Goal: Task Accomplishment & Management: Use online tool/utility

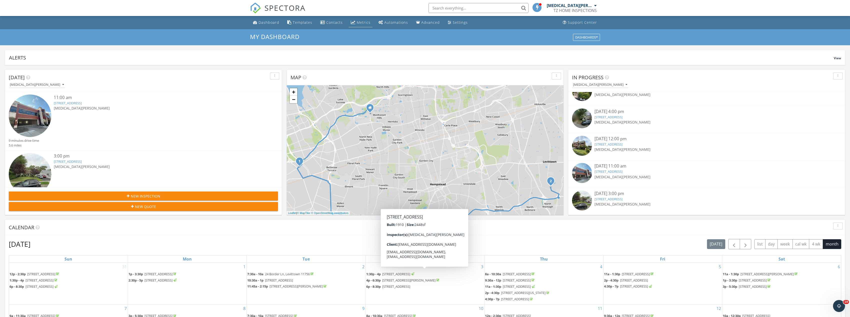
click at [359, 24] on div "Metrics" at bounding box center [364, 22] width 14 height 5
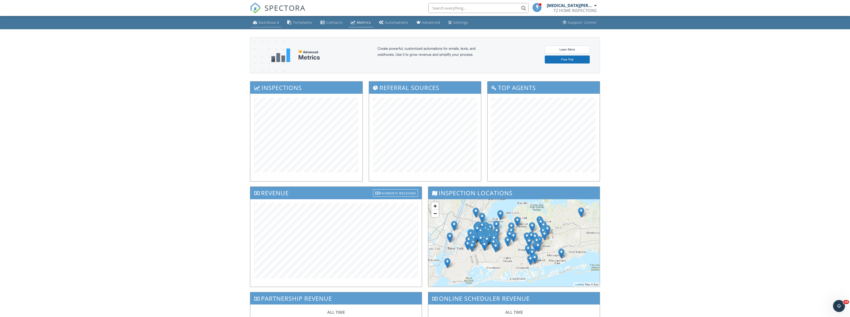
click at [269, 24] on div "Dashboard" at bounding box center [269, 22] width 21 height 5
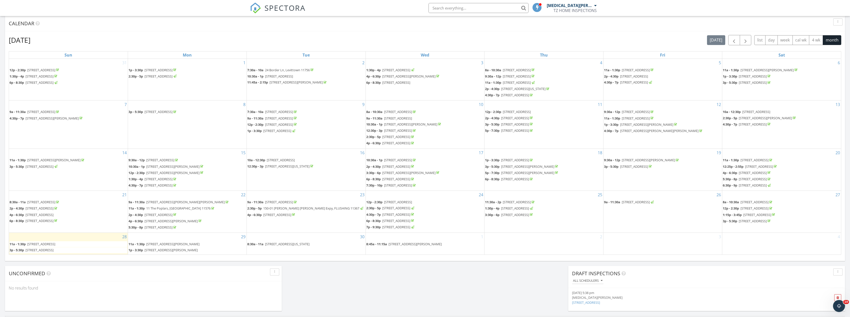
scroll to position [204, 0]
click at [54, 250] on span "685 Gardiners Ave, Levittown 11756" at bounding box center [40, 250] width 28 height 5
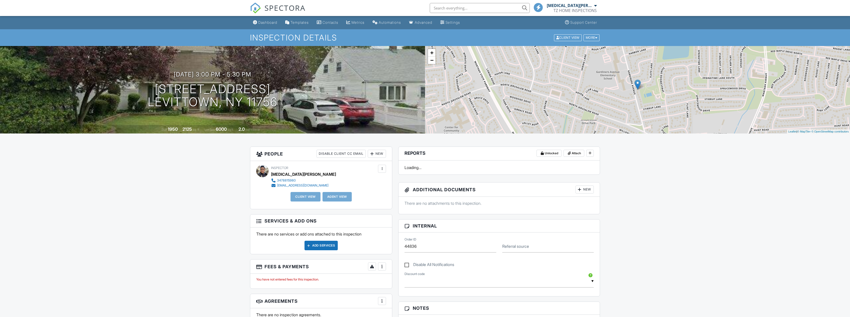
click at [380, 155] on div "New" at bounding box center [377, 154] width 18 height 8
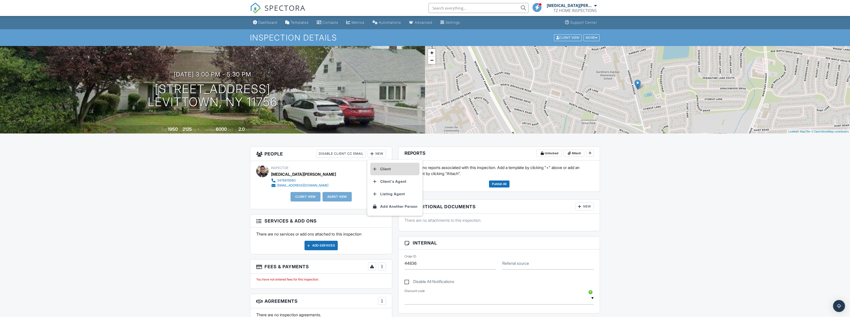
click at [395, 170] on li "Client" at bounding box center [394, 169] width 49 height 13
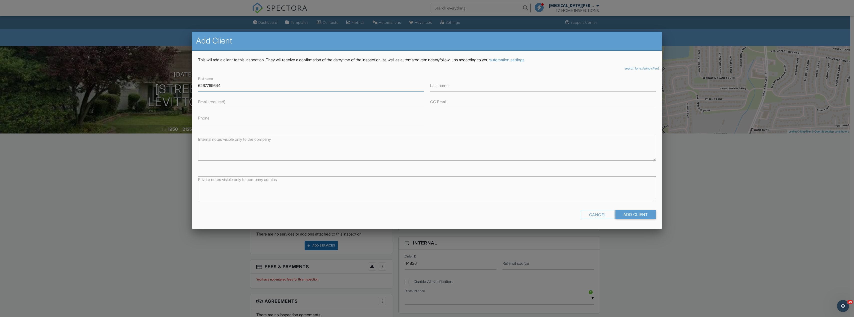
drag, startPoint x: 269, startPoint y: 85, endPoint x: 176, endPoint y: 86, distance: 92.8
click at [176, 86] on body "SPECTORA TAO CHEN TZ HOME INSPECTIONS Role: Inspector Dashboard New Inspection …" at bounding box center [425, 308] width 850 height 616
type input "6267769644"
click at [237, 122] on input "Phone" at bounding box center [311, 118] width 226 height 12
paste input "6267769644"
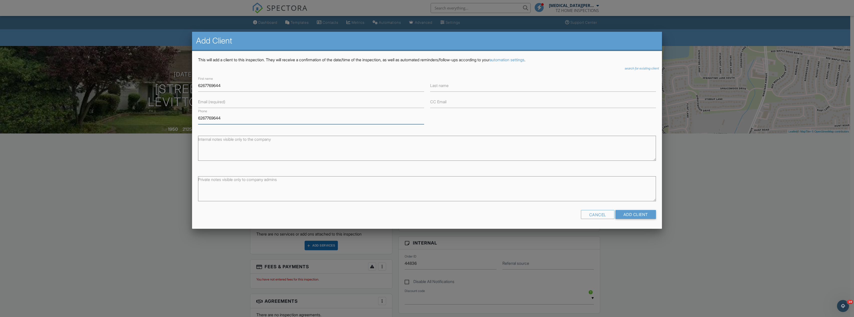
type input "6267769644"
drag, startPoint x: 227, startPoint y: 83, endPoint x: 166, endPoint y: 88, distance: 61.2
click at [166, 88] on body "SPECTORA TAO CHEN TZ HOME INSPECTIONS Role: Inspector Dashboard New Inspection …" at bounding box center [425, 308] width 850 height 616
type input "Fang Xia"
type input "Chen"
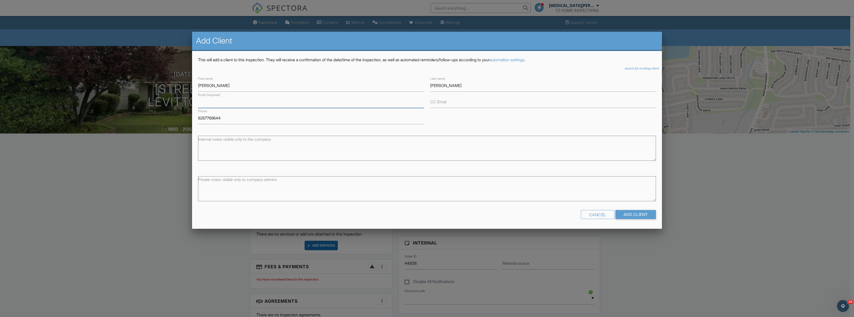
click at [207, 98] on div "Email (required)" at bounding box center [311, 102] width 226 height 12
type input "chenfangxia20@qq.com"
click at [649, 212] on input "Add Client" at bounding box center [636, 214] width 41 height 9
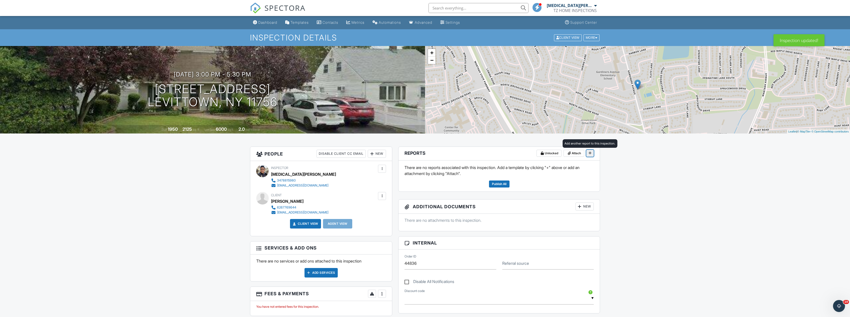
click at [592, 153] on span at bounding box center [590, 153] width 5 height 5
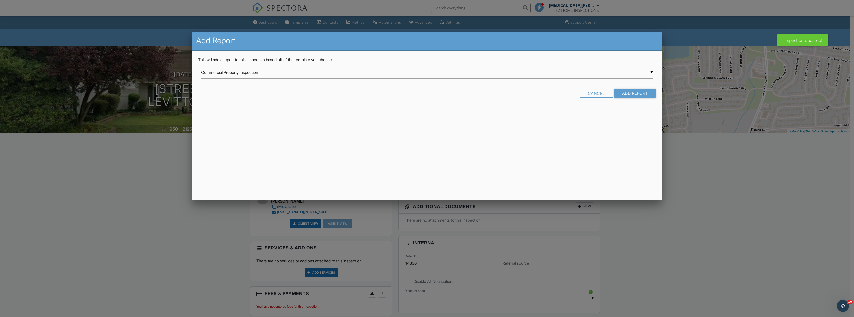
click at [443, 77] on div "▼ Commercial Property Inspection Commercial Property Inspection Guardsman Home …" at bounding box center [427, 73] width 452 height 12
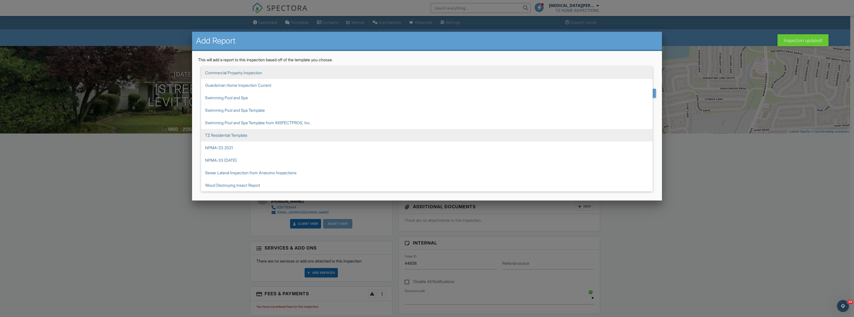
click at [339, 132] on span "TZ Residential Template" at bounding box center [427, 135] width 452 height 13
type input "TZ Residential Template"
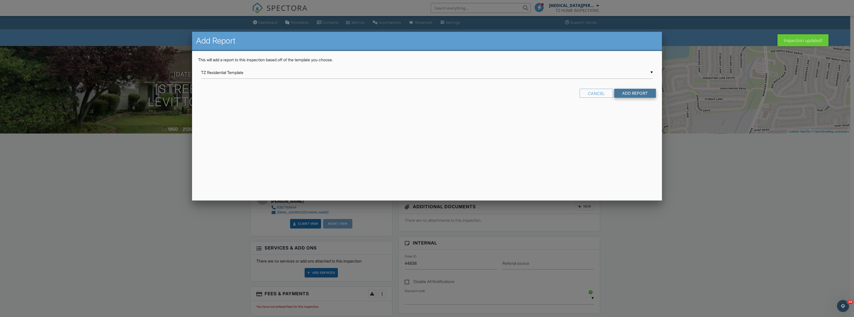
click at [638, 93] on input "Add Report" at bounding box center [635, 93] width 42 height 9
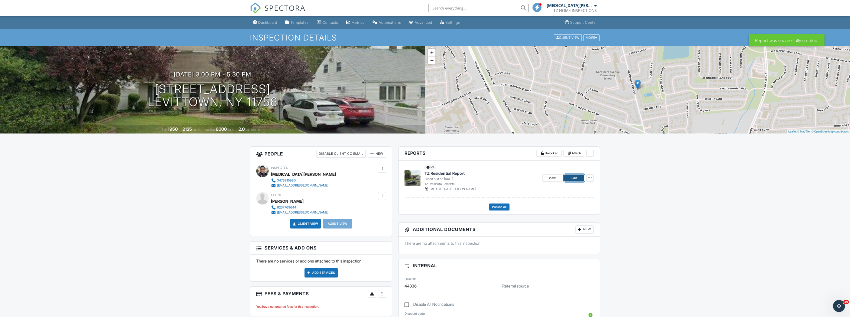
click at [578, 179] on link "Edit" at bounding box center [575, 178] width 20 height 7
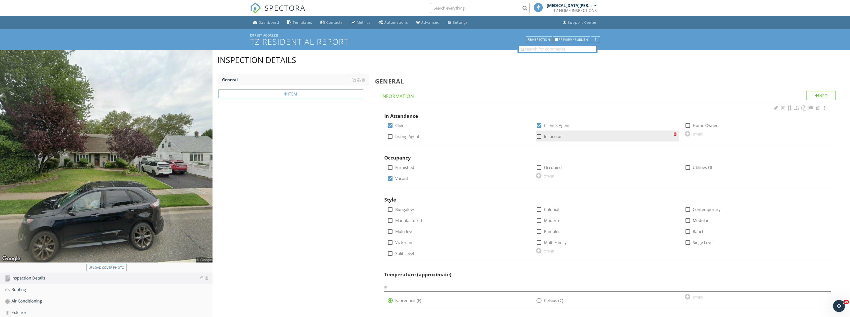
click at [539, 136] on div at bounding box center [539, 136] width 9 height 9
checkbox input "true"
click at [389, 137] on div at bounding box center [390, 136] width 9 height 9
checkbox input "true"
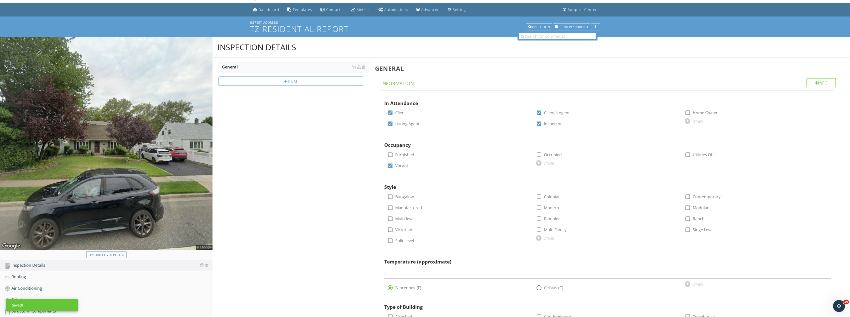
scroll to position [25, 0]
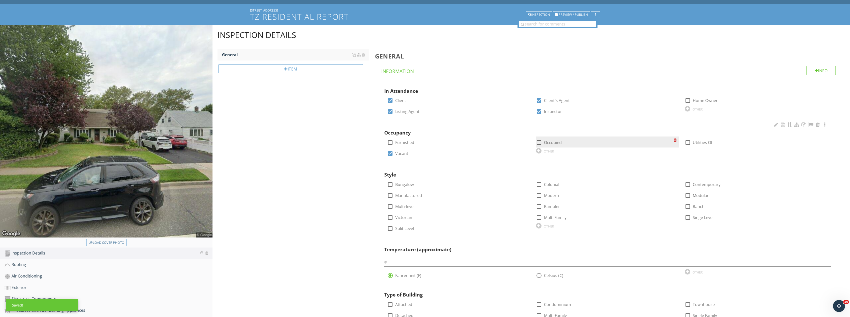
click at [538, 143] on div at bounding box center [539, 142] width 9 height 9
checkbox input "true"
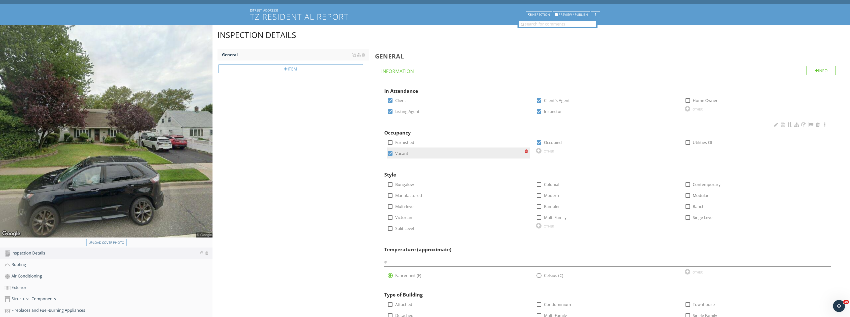
click at [388, 154] on div at bounding box center [390, 153] width 9 height 9
checkbox input "false"
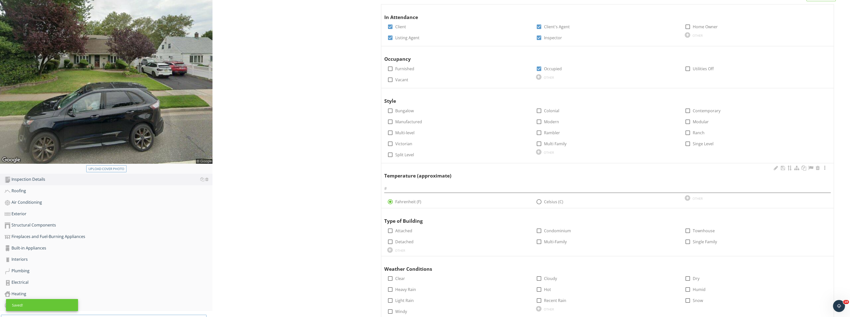
scroll to position [100, 0]
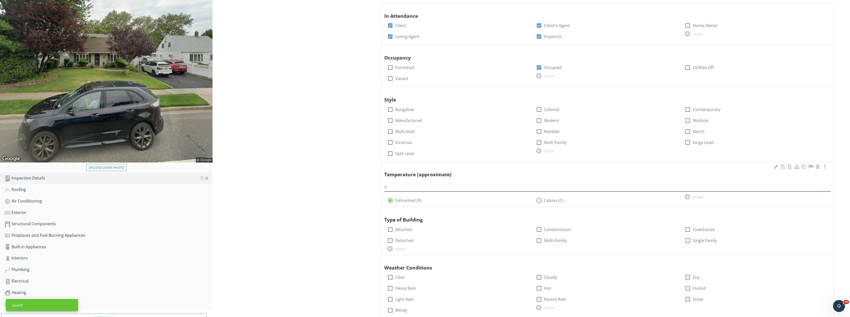
click at [409, 188] on input "text" at bounding box center [607, 187] width 447 height 8
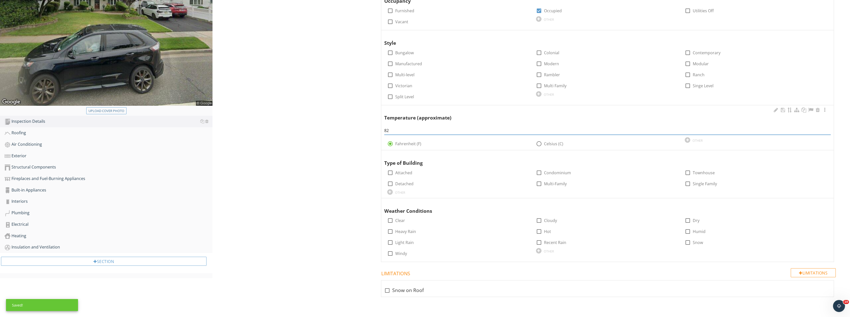
scroll to position [158, 0]
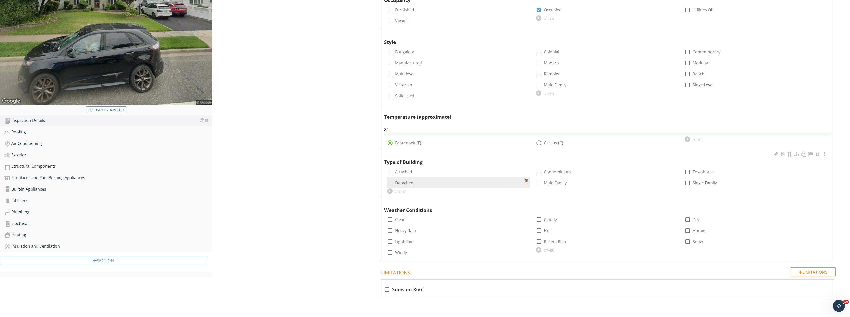
type input "82"
click at [390, 182] on div at bounding box center [390, 183] width 9 height 9
checkbox input "true"
click at [389, 220] on div at bounding box center [390, 220] width 9 height 9
checkbox input "true"
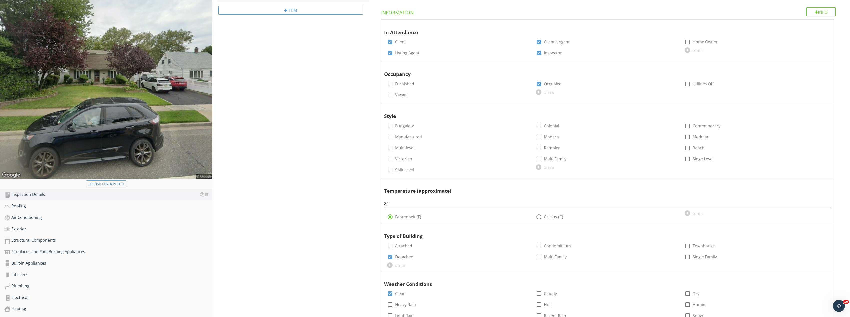
scroll to position [33, 0]
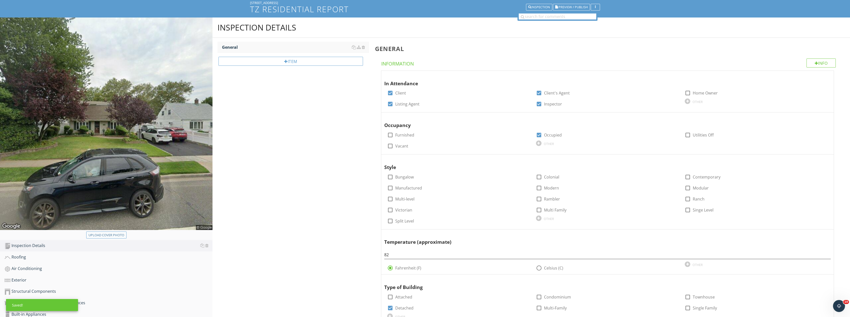
click at [113, 234] on div "Upload cover photo" at bounding box center [107, 235] width 36 height 5
type input "C:\fakepath\Image_20250928194237_8479_237.jpg"
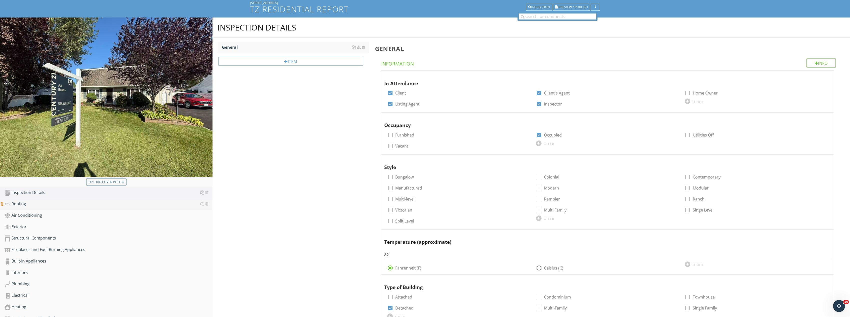
click at [39, 204] on div "Roofing" at bounding box center [109, 204] width 208 height 7
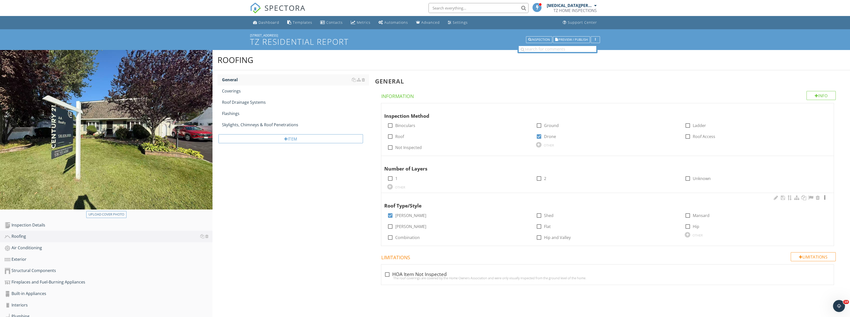
click at [826, 198] on div at bounding box center [825, 197] width 6 height 5
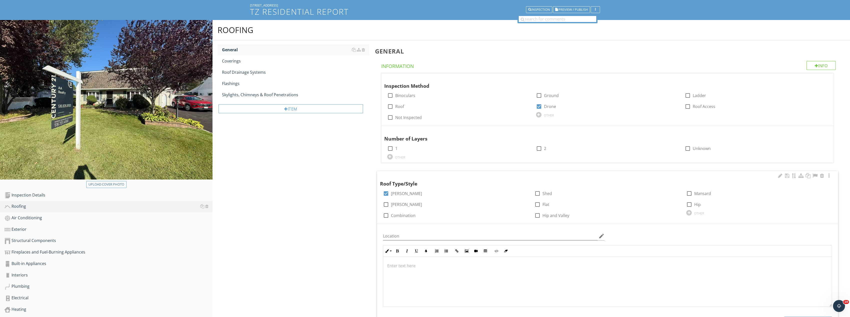
scroll to position [75, 0]
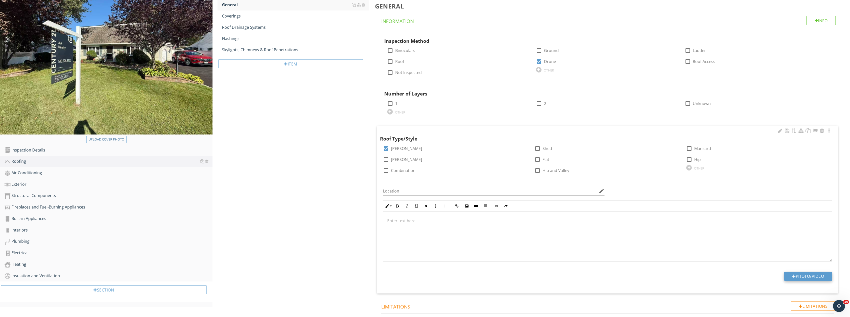
click at [811, 274] on button "Photo/Video" at bounding box center [809, 276] width 48 height 9
type input "C:\fakepath\Image_20250928194308_8495_237.jpg"
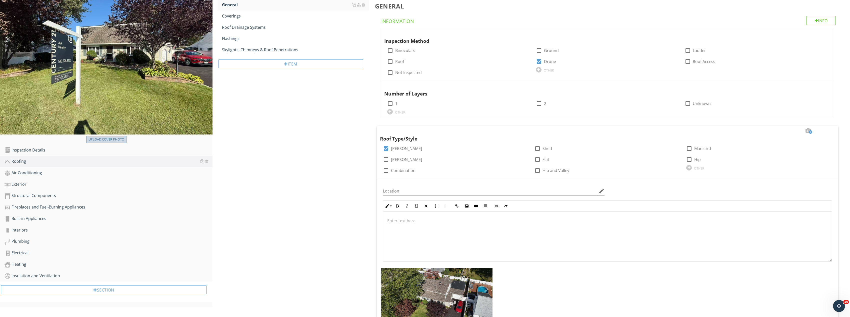
click at [111, 139] on div "Upload cover photo" at bounding box center [107, 139] width 36 height 5
type input "C:\fakepath\Image_20250928194308_8495_237.jpg"
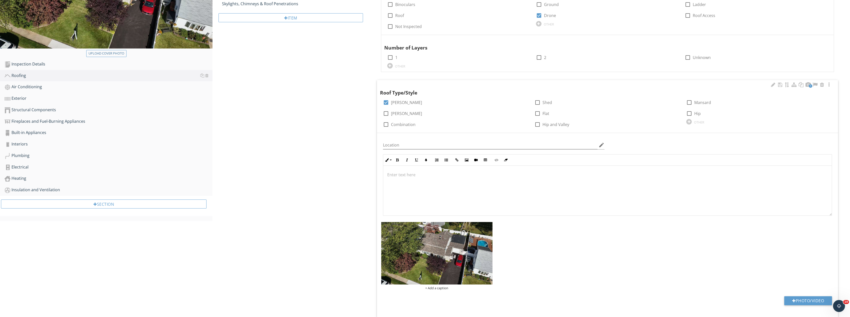
scroll to position [150, 0]
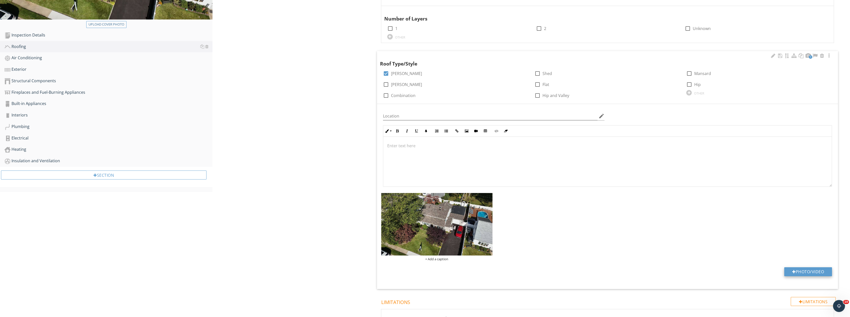
click at [800, 273] on button "Photo/Video" at bounding box center [809, 271] width 48 height 9
type input "C:\fakepath\Image_20250928194309_8496_237.jpg"
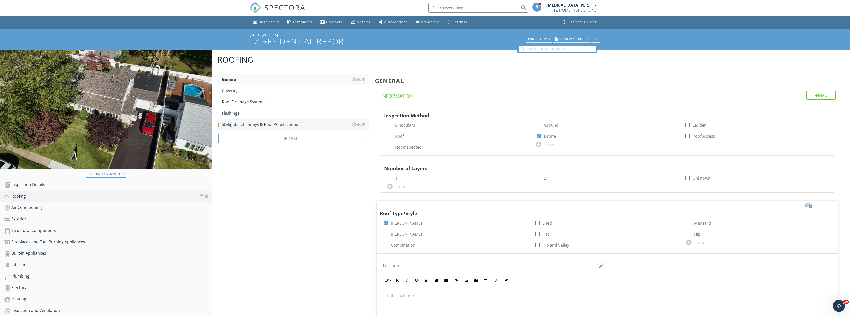
scroll to position [0, 0]
click at [276, 95] on link "Coverings" at bounding box center [295, 91] width 147 height 11
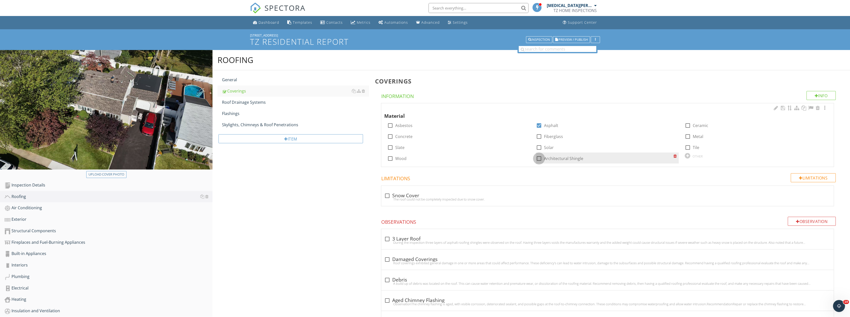
drag, startPoint x: 540, startPoint y: 158, endPoint x: 578, endPoint y: 160, distance: 37.6
click at [540, 158] on div at bounding box center [539, 158] width 9 height 9
checkbox input "true"
drag, startPoint x: 824, startPoint y: 107, endPoint x: 818, endPoint y: 118, distance: 12.2
click at [824, 107] on div at bounding box center [825, 108] width 6 height 5
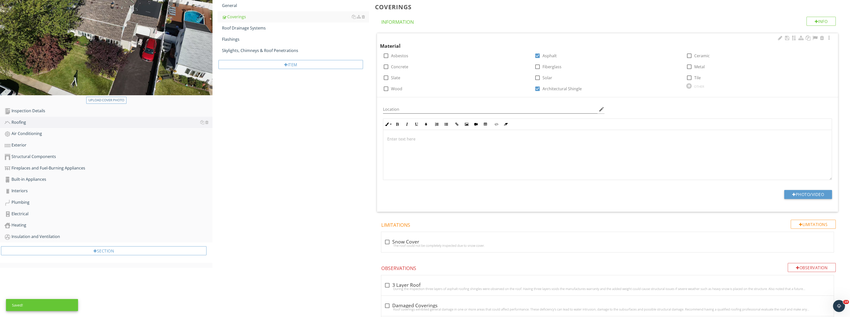
scroll to position [75, 0]
click at [810, 186] on div "Location edit Inline Style XLarge Large Normal Small Light Small/Light Bold Ita…" at bounding box center [607, 154] width 461 height 115
click at [811, 195] on button "Photo/Video" at bounding box center [809, 193] width 48 height 9
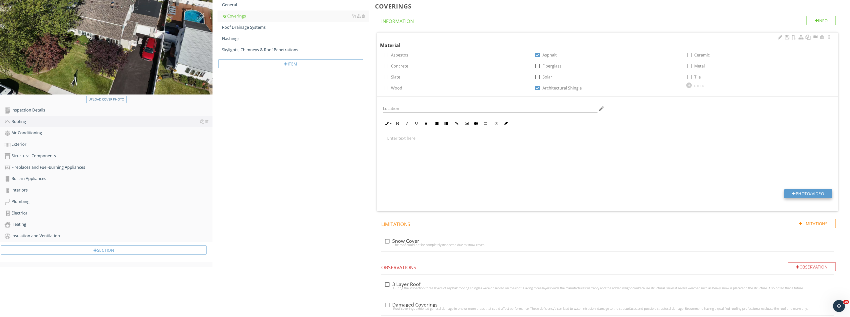
type input "C:\fakepath\Image_20250928194311_8497_237.jpg"
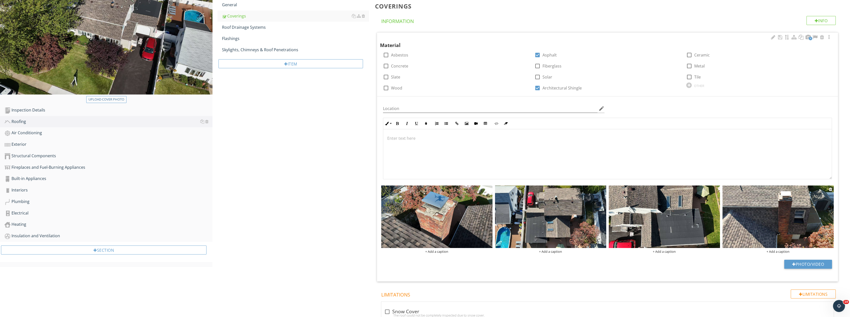
click at [746, 223] on img at bounding box center [778, 217] width 111 height 63
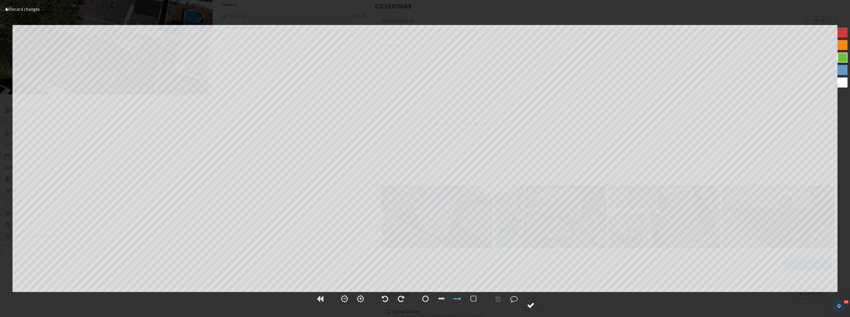
click at [534, 305] on div at bounding box center [531, 306] width 8 height 8
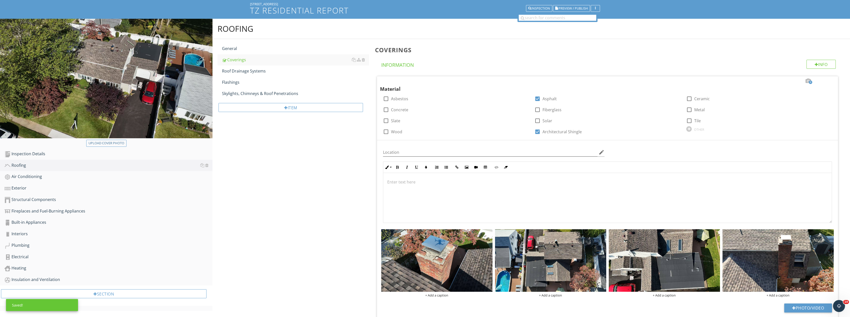
scroll to position [0, 0]
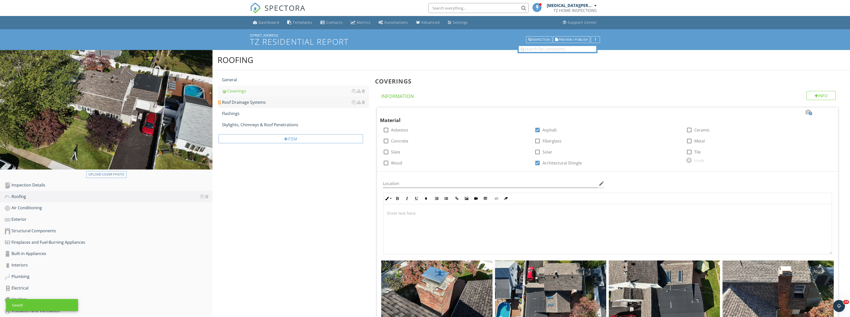
click at [255, 98] on link "Roof Drainage Systems" at bounding box center [295, 102] width 147 height 11
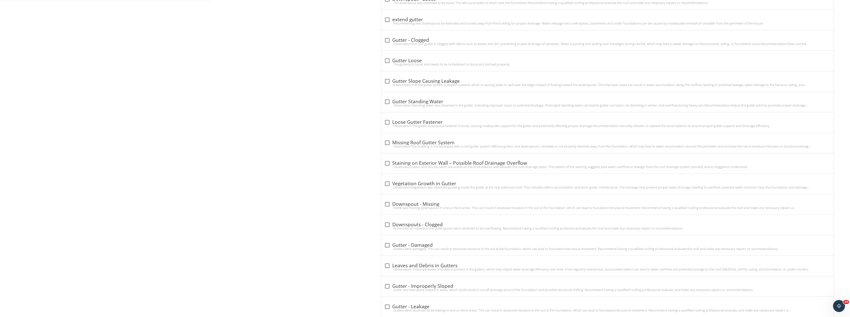
scroll to position [345, 0]
click at [388, 259] on div at bounding box center [387, 262] width 9 height 9
checkbox input "true"
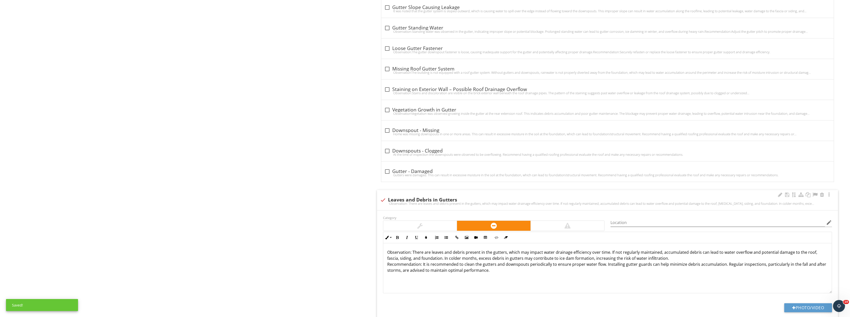
scroll to position [495, 0]
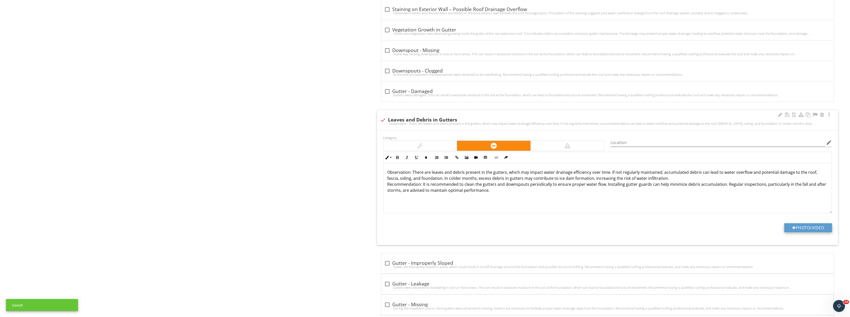
click at [816, 227] on button "Photo/Video" at bounding box center [809, 227] width 48 height 9
type input "C:\fakepath\Image_20250928194317_8501_237.jpg"
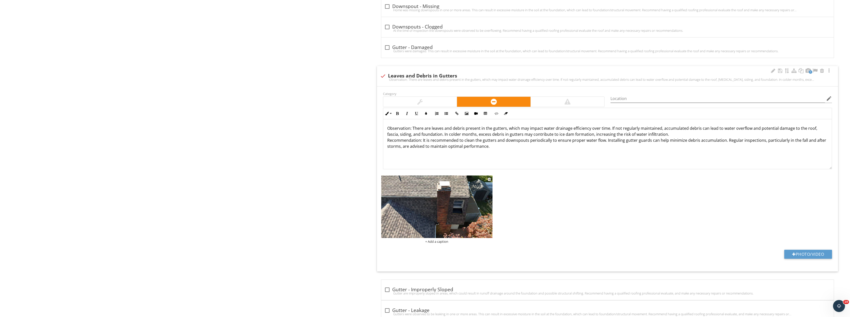
scroll to position [545, 0]
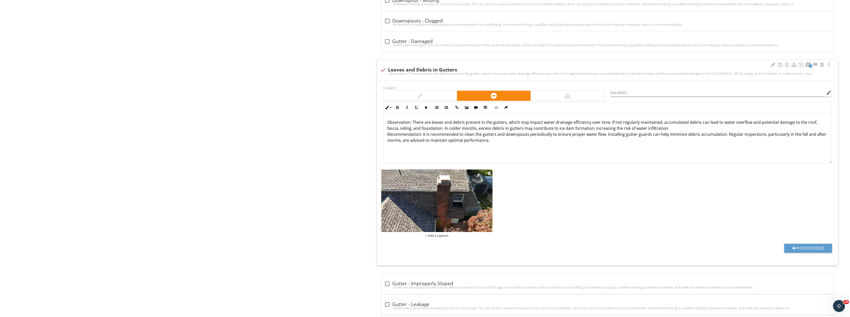
click at [437, 200] on img at bounding box center [436, 201] width 111 height 63
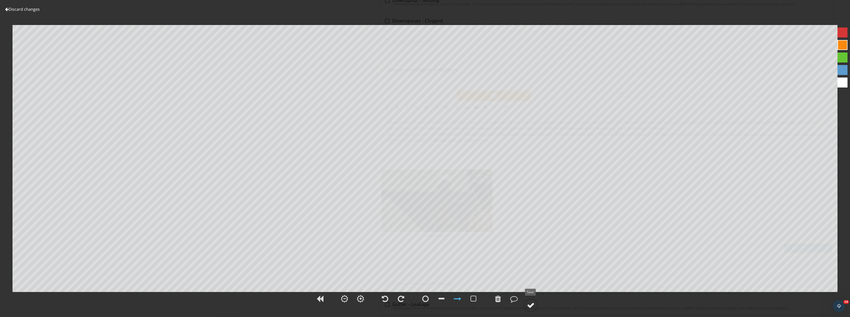
click at [530, 305] on div at bounding box center [531, 306] width 8 height 8
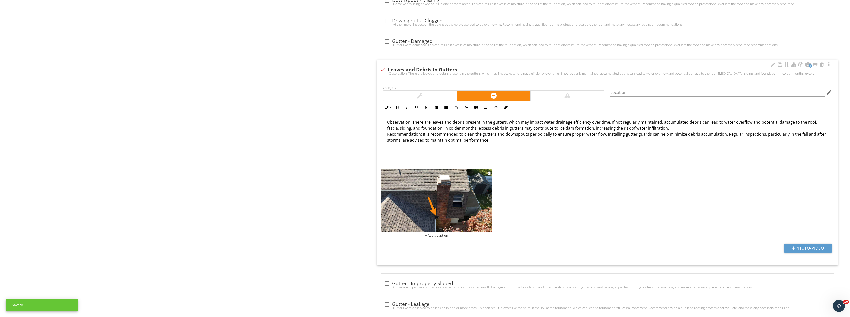
click at [474, 204] on img at bounding box center [436, 201] width 111 height 63
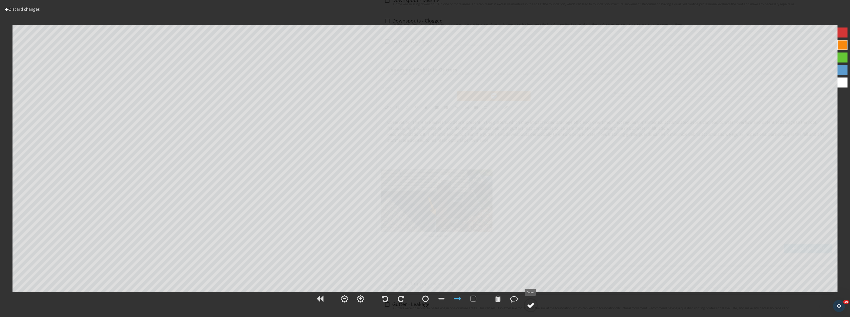
click at [528, 306] on div at bounding box center [531, 306] width 8 height 8
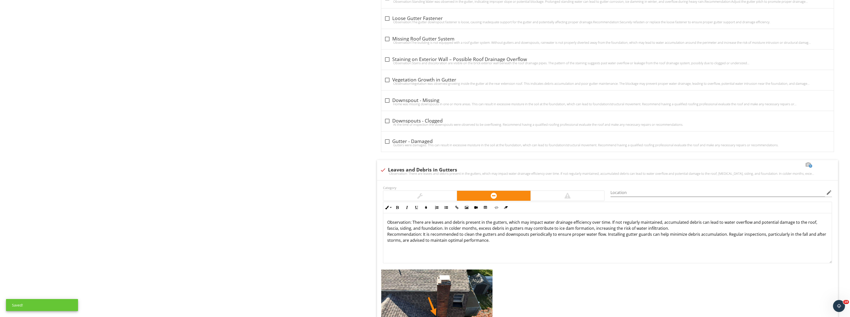
scroll to position [345, 0]
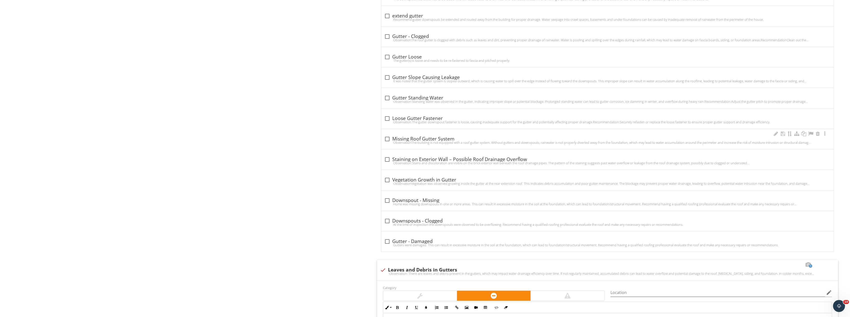
click at [389, 139] on div at bounding box center [387, 139] width 9 height 9
checkbox input "true"
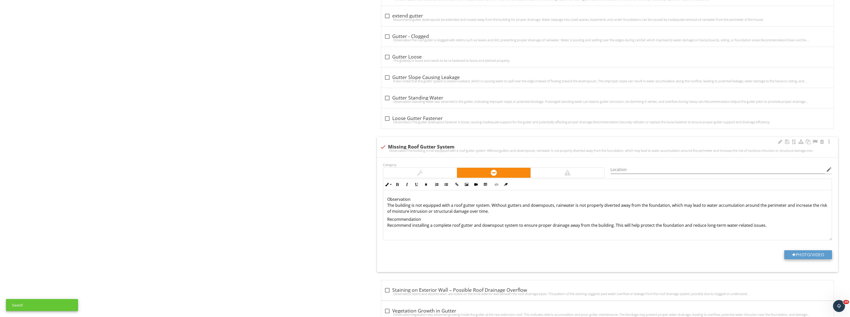
click at [810, 255] on button "Photo/Video" at bounding box center [809, 254] width 48 height 9
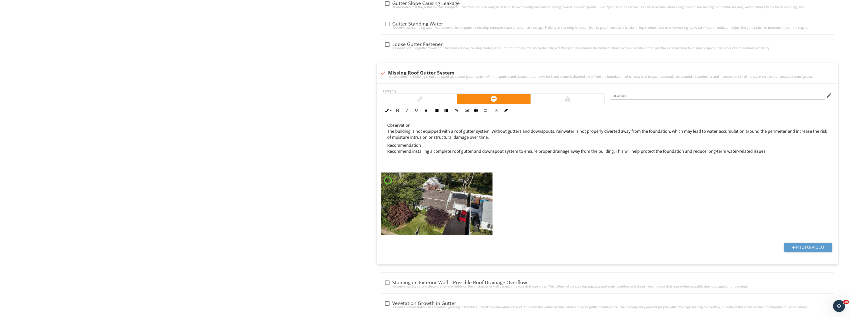
scroll to position [420, 0]
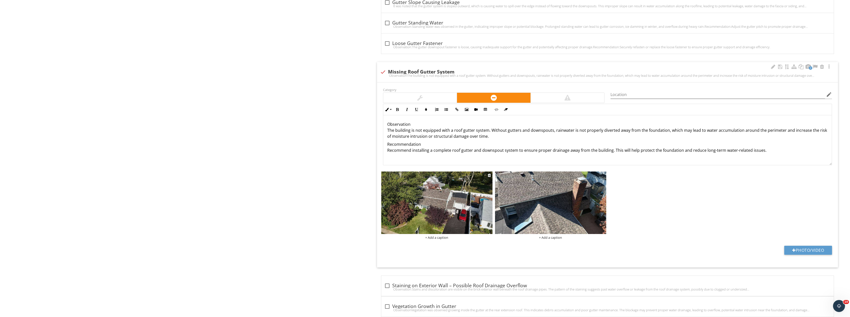
click at [472, 190] on img at bounding box center [436, 203] width 111 height 63
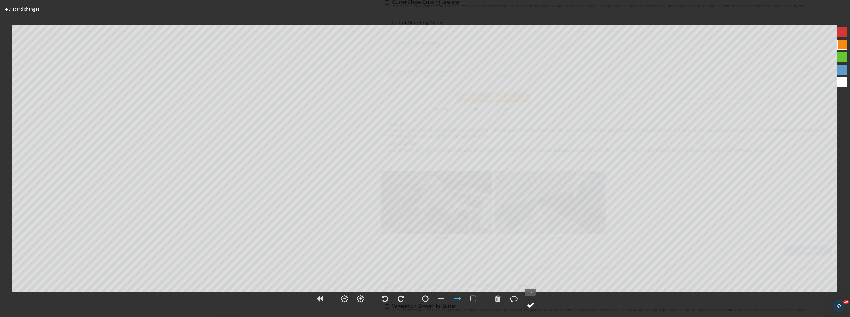
click at [529, 305] on div at bounding box center [531, 306] width 8 height 8
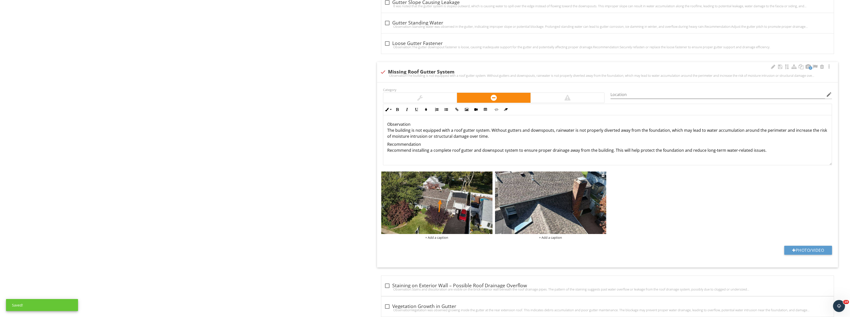
click at [558, 211] on img at bounding box center [550, 203] width 111 height 63
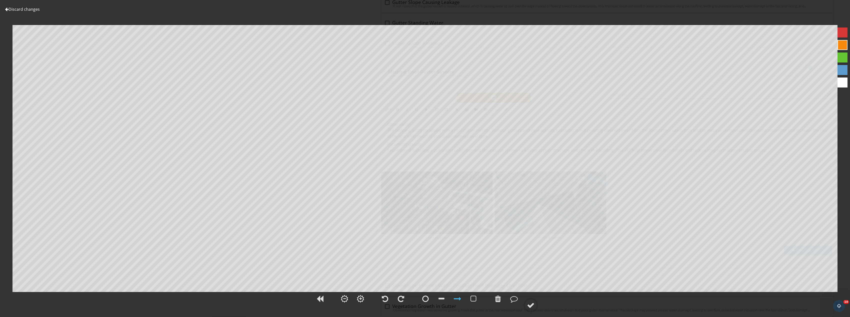
click at [534, 295] on div at bounding box center [425, 301] width 850 height 21
click at [531, 308] on div at bounding box center [531, 306] width 8 height 8
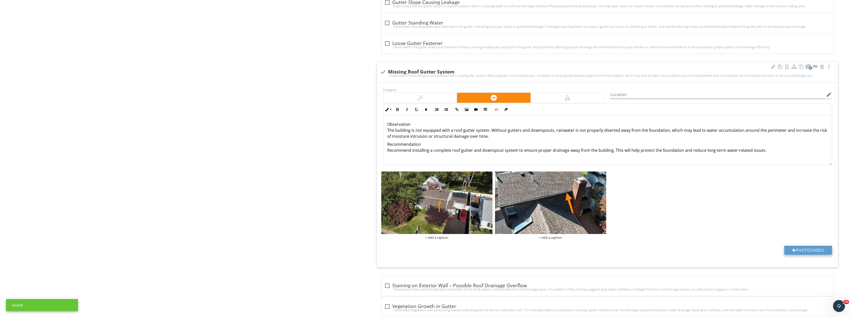
click at [806, 251] on button "Photo/Video" at bounding box center [809, 250] width 48 height 9
type input "C:\fakepath\Image_20250928194314_8499_237.jpg"
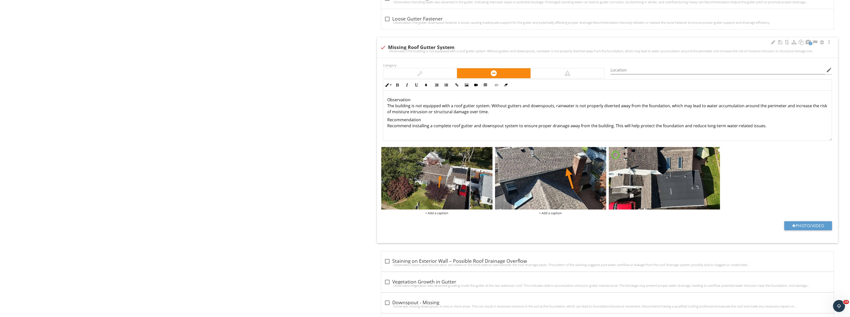
scroll to position [445, 0]
click at [659, 173] on img at bounding box center [664, 178] width 111 height 63
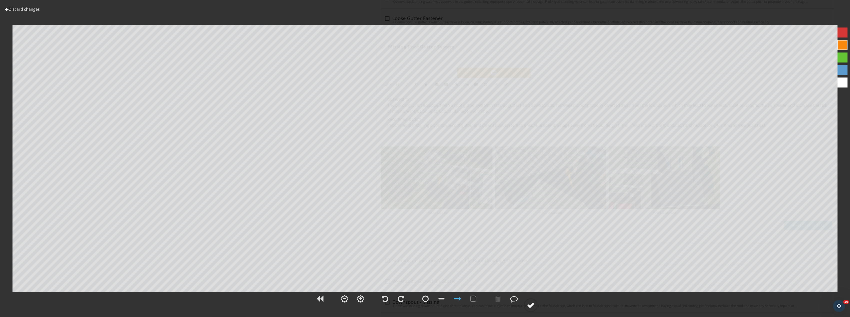
click at [533, 305] on div at bounding box center [531, 306] width 8 height 8
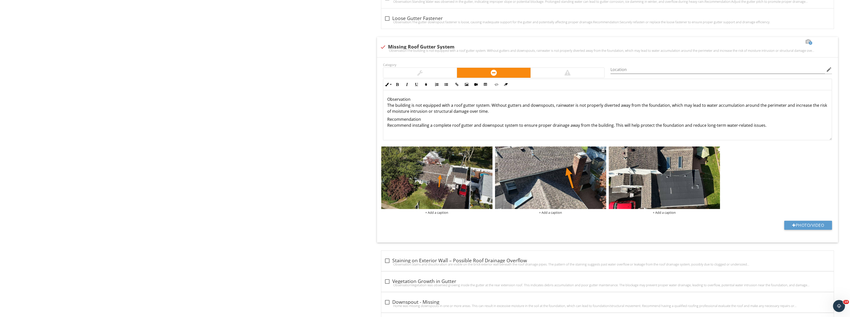
click at [562, 171] on img at bounding box center [550, 178] width 111 height 63
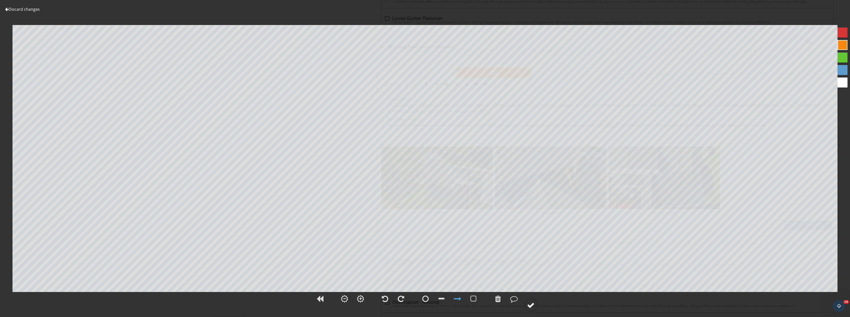
click at [533, 307] on div at bounding box center [531, 306] width 8 height 8
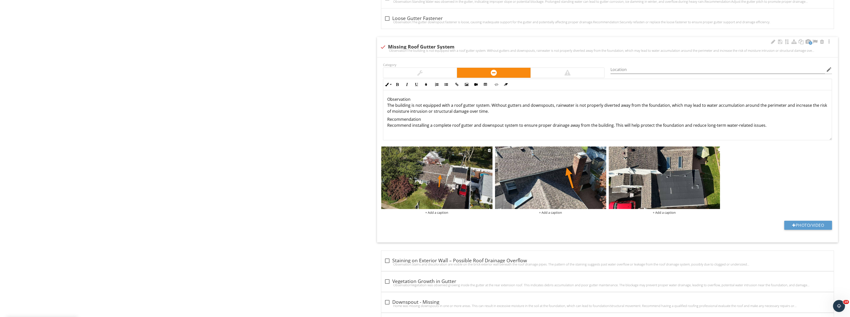
click at [433, 191] on img at bounding box center [436, 178] width 111 height 63
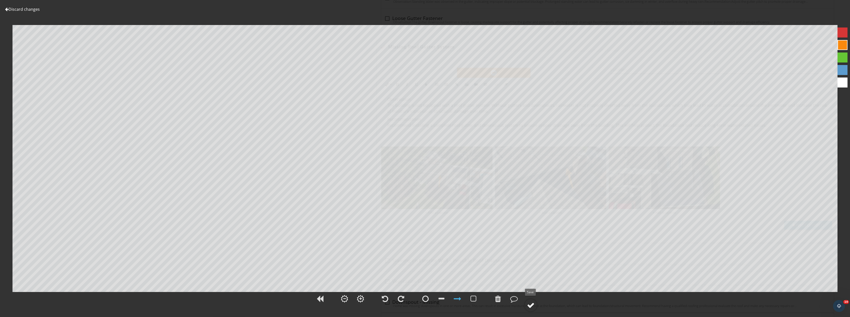
click at [528, 304] on div at bounding box center [531, 306] width 8 height 8
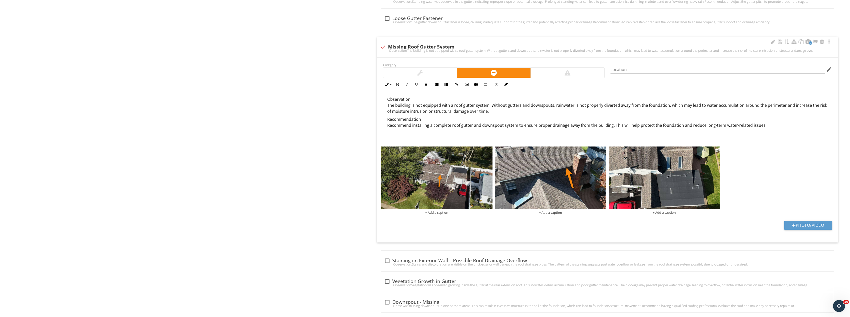
click at [655, 174] on img at bounding box center [664, 178] width 111 height 63
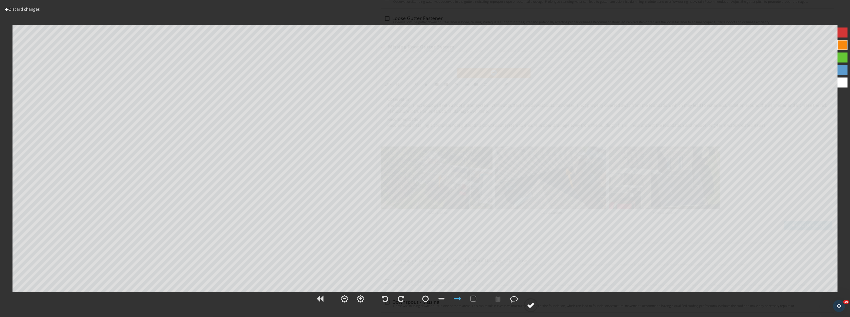
click at [531, 303] on div at bounding box center [531, 306] width 8 height 8
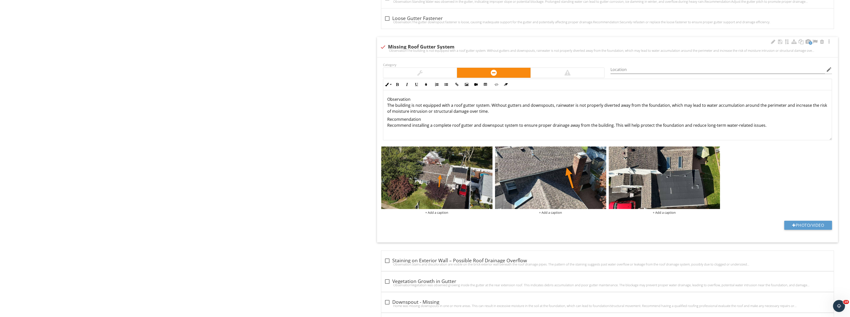
click at [717, 150] on div at bounding box center [717, 150] width 3 height 4
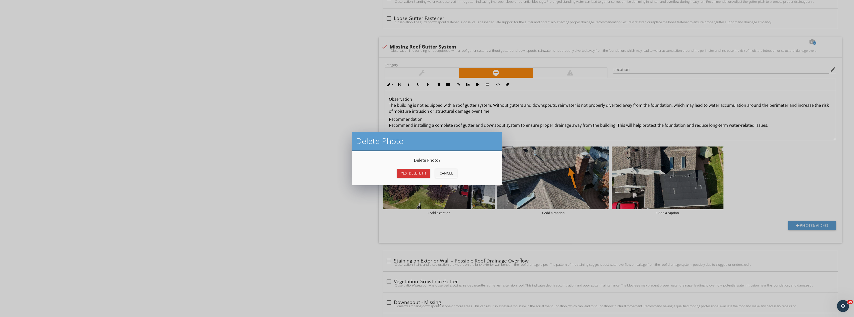
click at [399, 177] on button "Yes, Delete it!" at bounding box center [413, 173] width 33 height 9
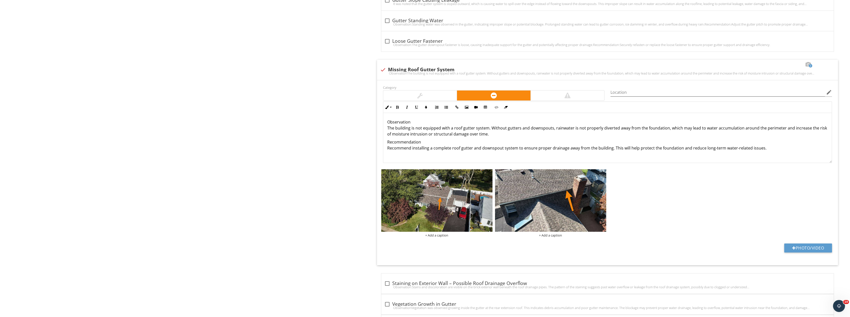
scroll to position [420, 0]
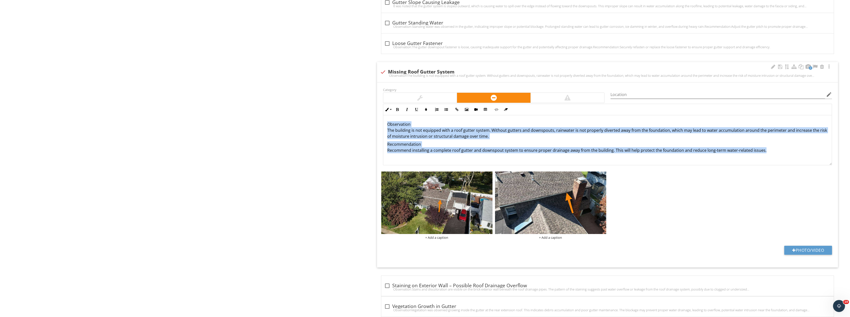
drag, startPoint x: 782, startPoint y: 153, endPoint x: 378, endPoint y: 119, distance: 405.6
click at [378, 119] on div "Category Location edit Inline Style XLarge Large Normal Small Light Small/Light…" at bounding box center [607, 175] width 461 height 185
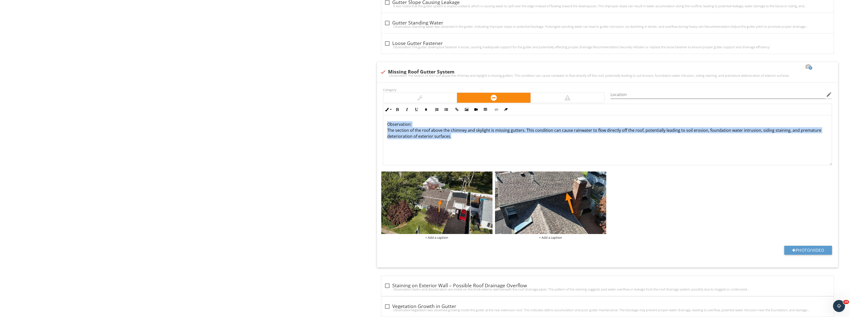
drag, startPoint x: 461, startPoint y: 142, endPoint x: 330, endPoint y: 103, distance: 136.6
click at [330, 103] on div "Roofing General Coverings Roof Drainage Systems Flashings Skylights, Chimneys &…" at bounding box center [532, 163] width 638 height 1066
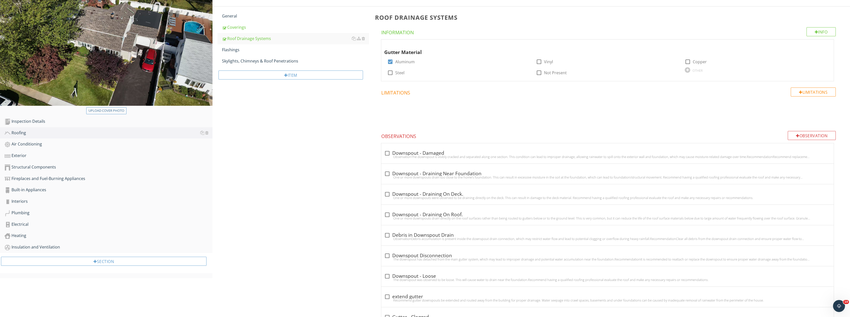
scroll to position [20, 0]
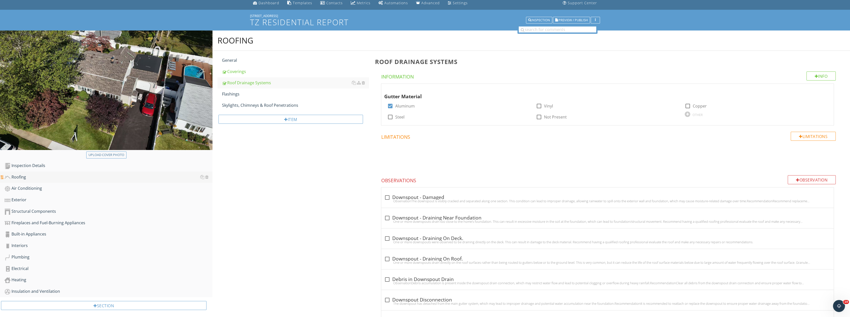
click at [40, 182] on link "Roofing" at bounding box center [109, 178] width 208 height 12
click at [38, 189] on div "Air Conditioning" at bounding box center [109, 188] width 208 height 7
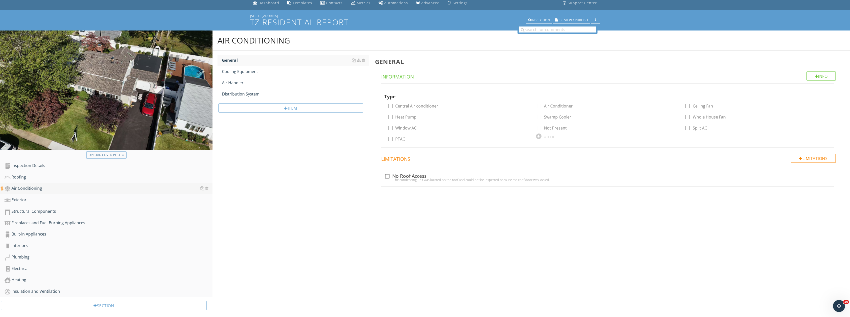
click at [209, 188] on div "Air Conditioning" at bounding box center [109, 188] width 208 height 7
click at [208, 188] on div at bounding box center [206, 188] width 3 height 4
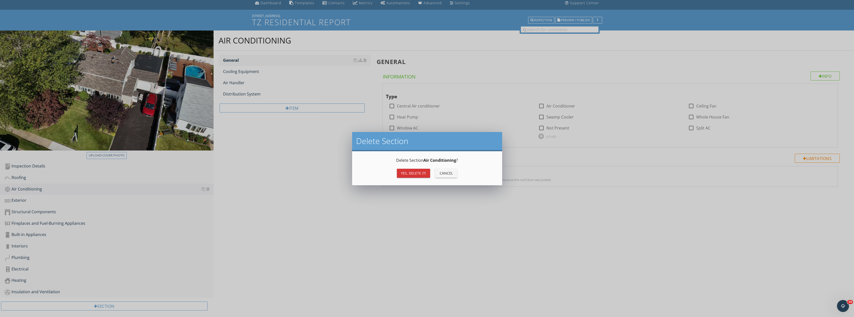
click at [411, 175] on div "Yes, Delete it!" at bounding box center [413, 173] width 25 height 5
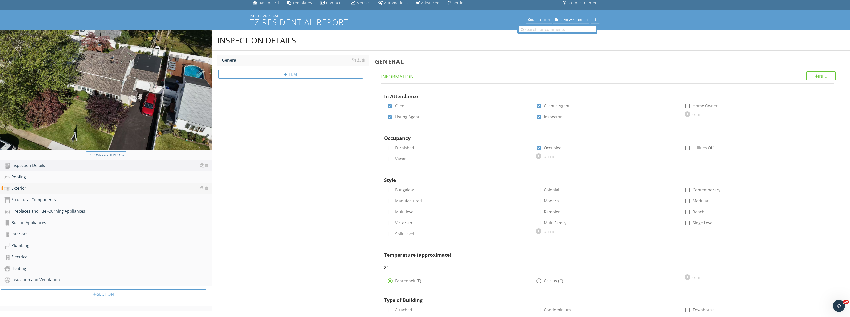
click at [82, 193] on link "Exterior" at bounding box center [109, 189] width 208 height 12
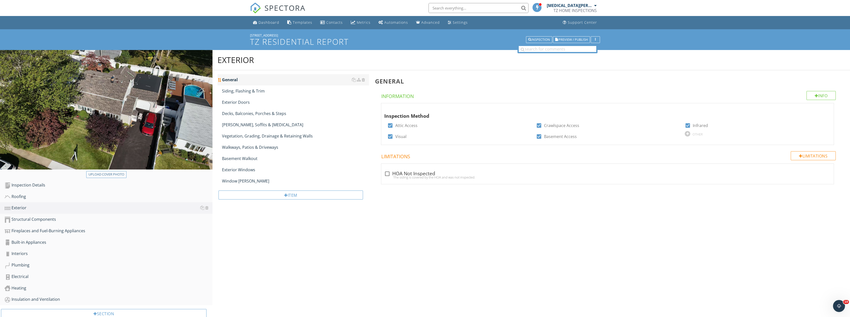
click at [260, 84] on link "General" at bounding box center [295, 79] width 147 height 11
click at [261, 89] on div "Siding, Flashing & Trim" at bounding box center [295, 91] width 147 height 6
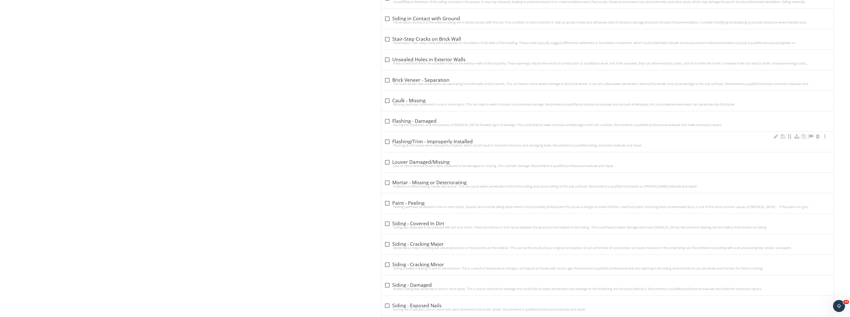
scroll to position [650, 0]
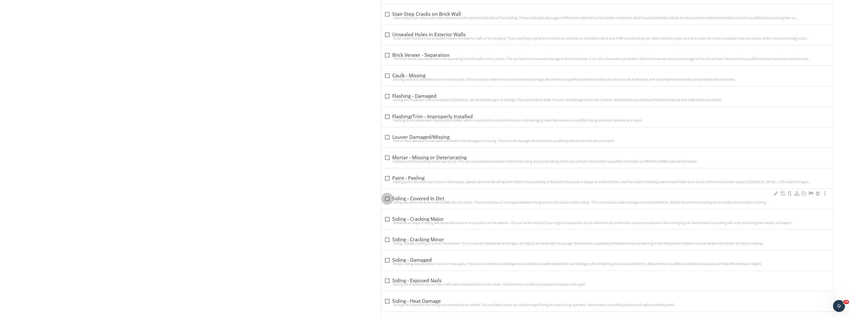
click at [388, 197] on div at bounding box center [387, 199] width 9 height 9
checkbox input "true"
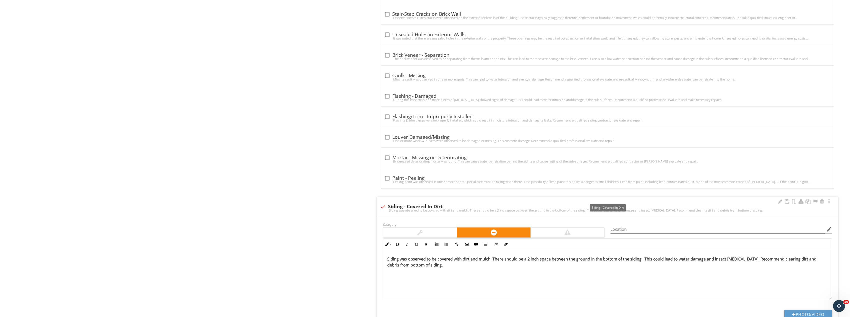
scroll to position [775, 0]
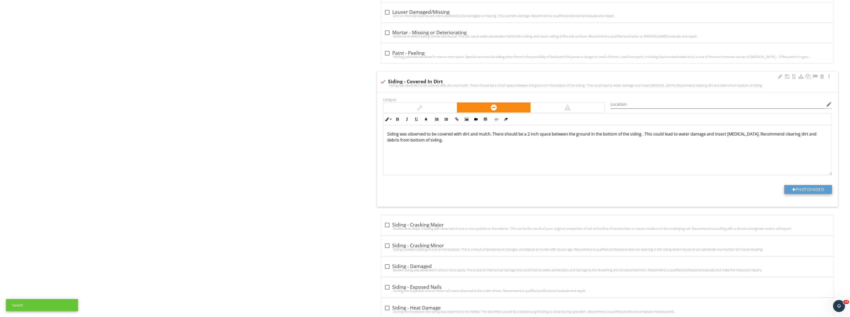
click at [815, 188] on button "Photo/Video" at bounding box center [809, 189] width 48 height 9
type input "C:\fakepath\Image_20250928194239_8480_237.jpg"
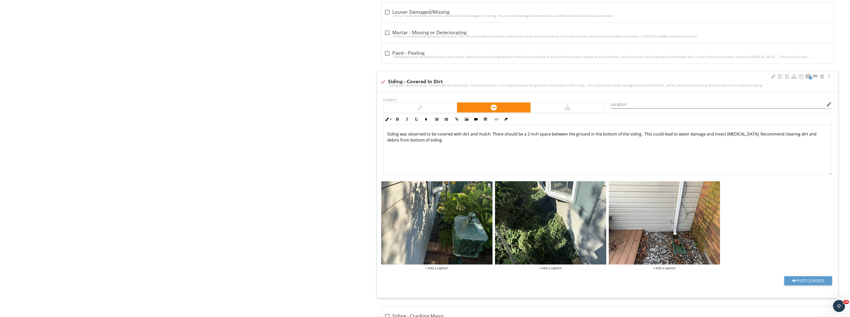
click at [449, 203] on img at bounding box center [436, 223] width 111 height 84
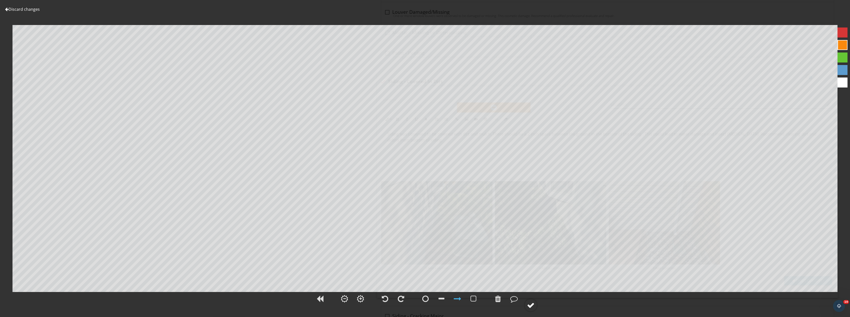
click at [532, 303] on div at bounding box center [531, 306] width 8 height 8
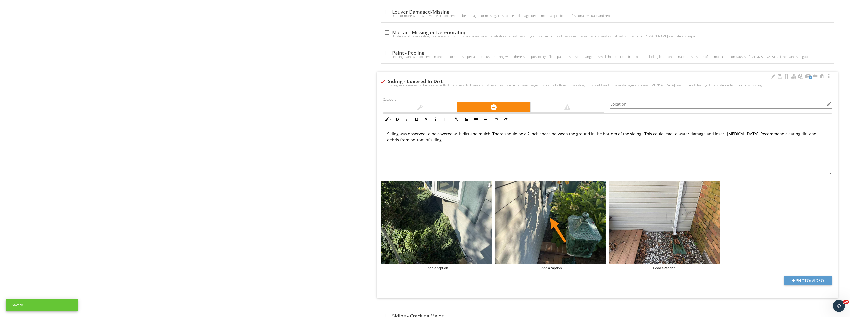
click at [464, 209] on img at bounding box center [436, 223] width 111 height 84
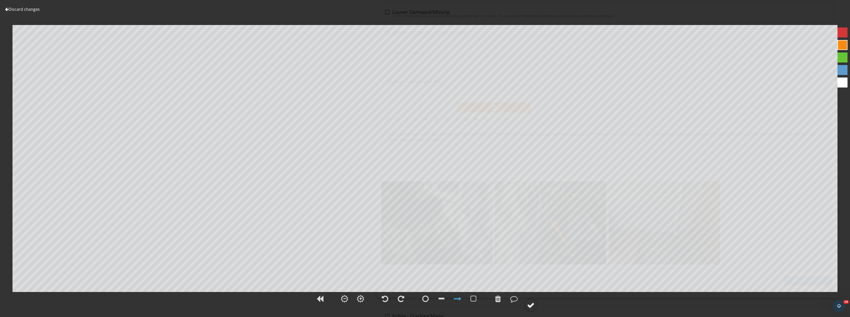
click at [531, 305] on div at bounding box center [531, 306] width 8 height 8
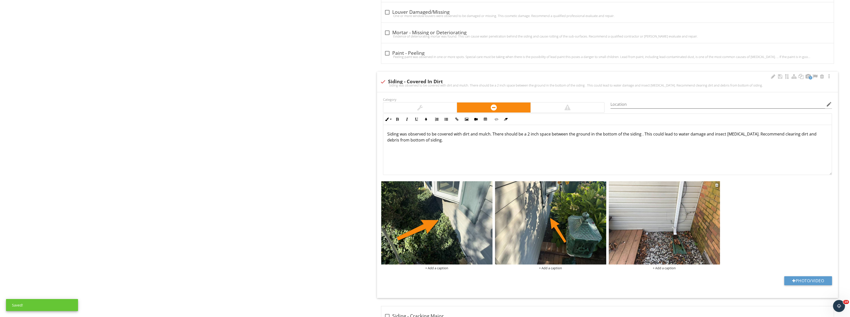
click at [714, 225] on img at bounding box center [664, 223] width 111 height 84
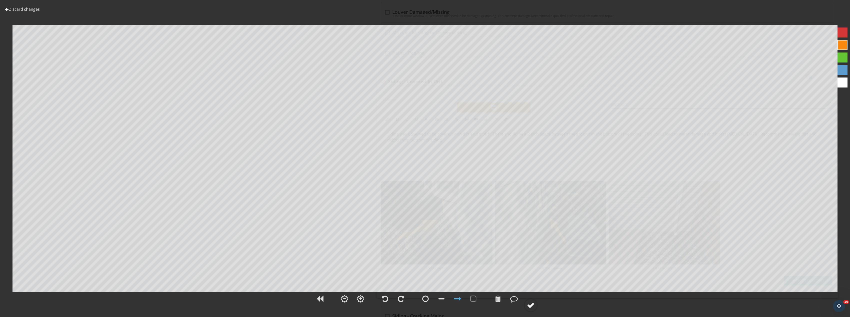
click at [532, 304] on div at bounding box center [531, 306] width 8 height 8
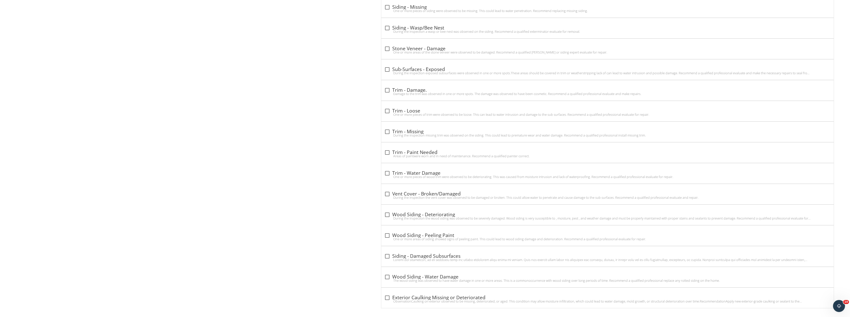
scroll to position [1234, 0]
click at [387, 85] on div at bounding box center [387, 86] width 9 height 9
checkbox input "true"
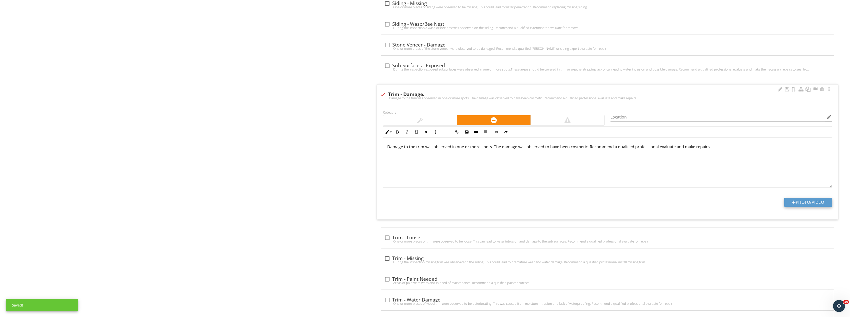
click at [800, 205] on button "Photo/Video" at bounding box center [809, 202] width 48 height 9
type input "C:\fakepath\Image_20250928194305_8493_237.jpg"
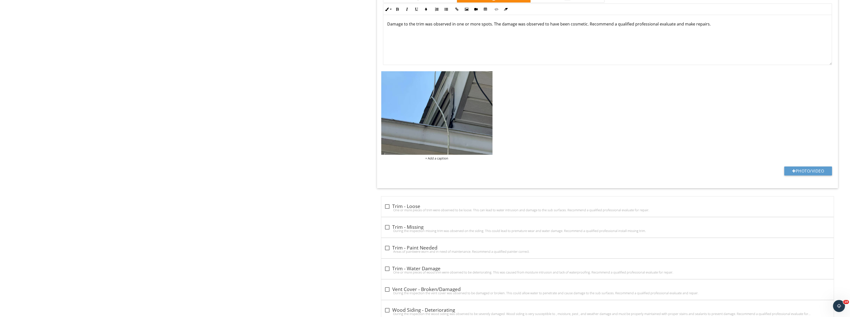
scroll to position [1359, 0]
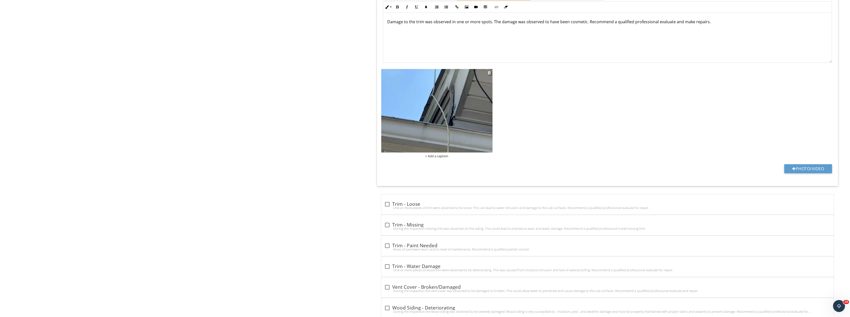
click at [469, 125] on img at bounding box center [436, 111] width 111 height 84
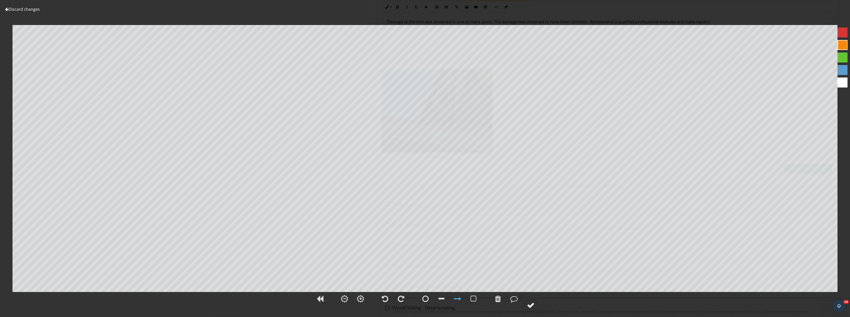
click at [530, 305] on div at bounding box center [531, 306] width 8 height 8
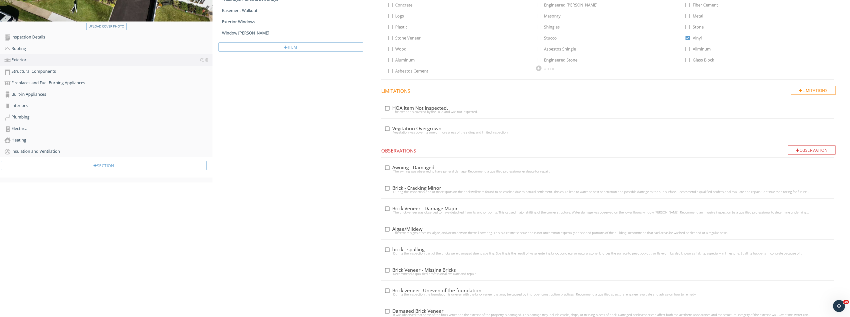
scroll to position [83, 0]
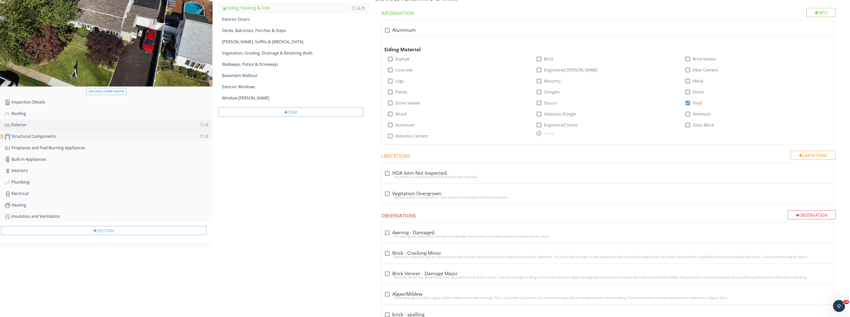
click at [61, 133] on div "Structural Components" at bounding box center [109, 136] width 208 height 7
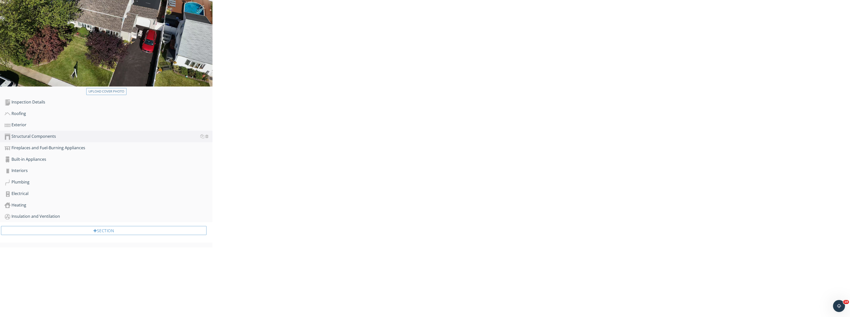
scroll to position [29, 0]
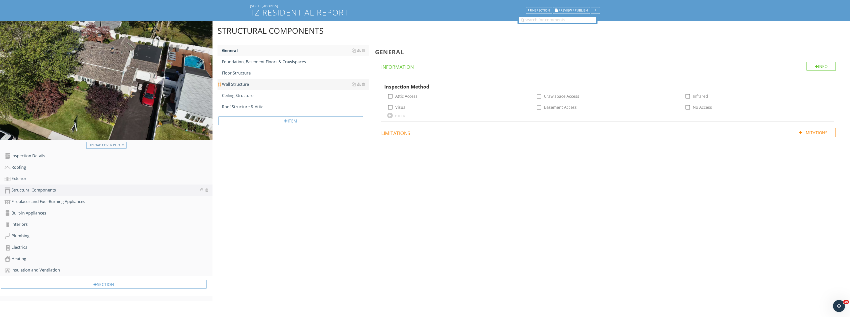
click at [248, 85] on div "Wall Structure" at bounding box center [295, 84] width 147 height 6
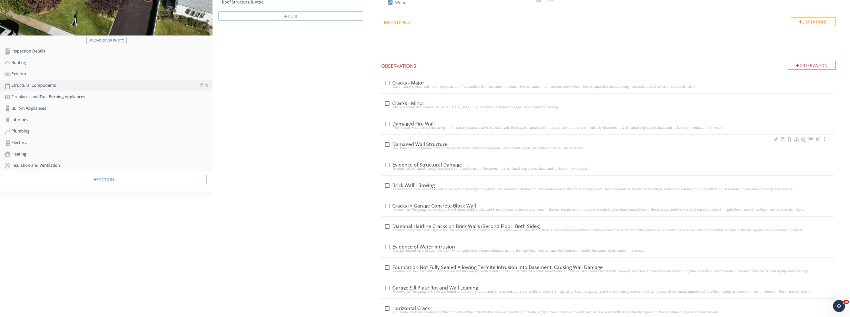
scroll to position [133, 0]
click at [792, 68] on div "Observation" at bounding box center [812, 66] width 48 height 9
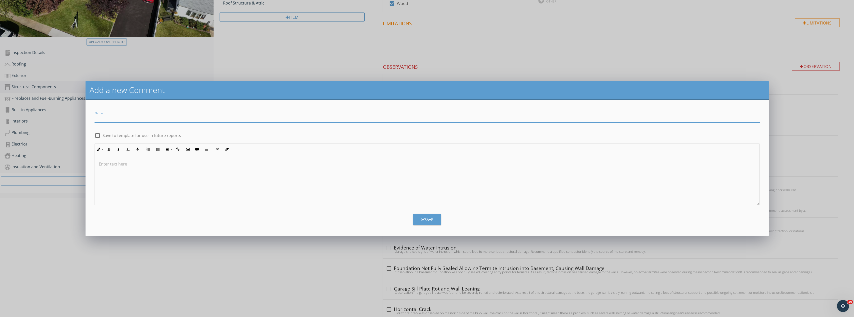
paste input "Evidence of Termite Damage"
type input "Evidence of Termite Damage"
click at [160, 179] on div at bounding box center [427, 180] width 665 height 50
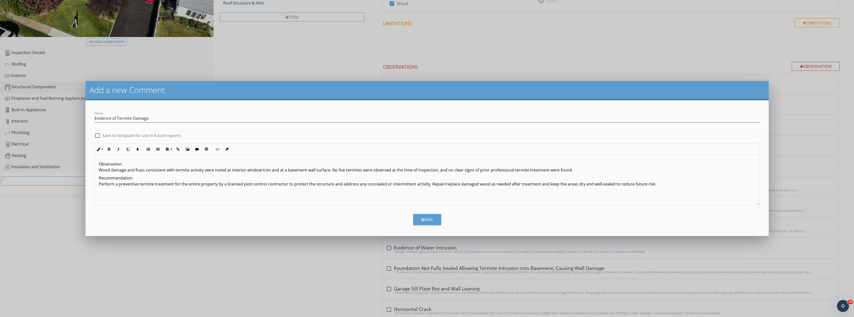
click at [435, 220] on button "Save" at bounding box center [427, 219] width 28 height 11
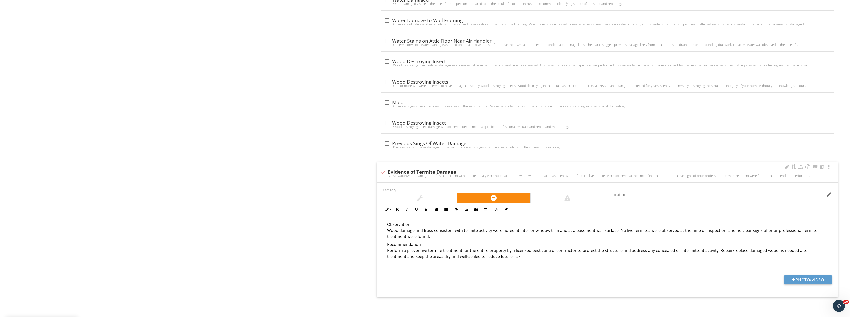
scroll to position [710, 0]
click at [790, 279] on button "Photo/Video" at bounding box center [809, 279] width 48 height 9
type input "C:\fakepath\Image_20250928194322_8504_237.jpg"
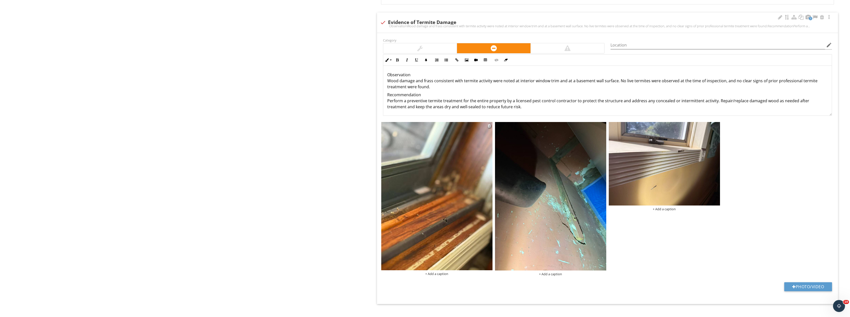
scroll to position [866, 0]
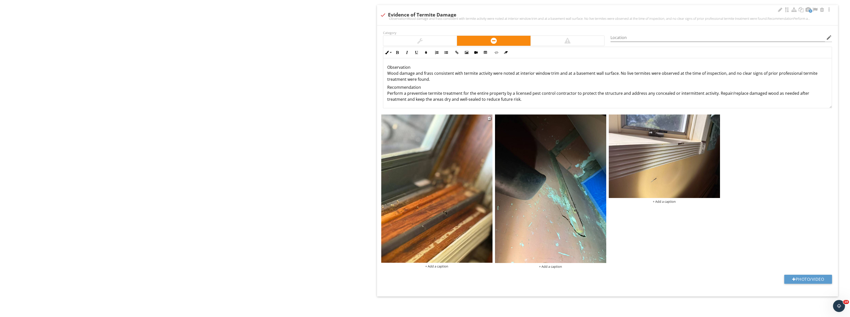
click at [449, 190] on img at bounding box center [436, 189] width 111 height 149
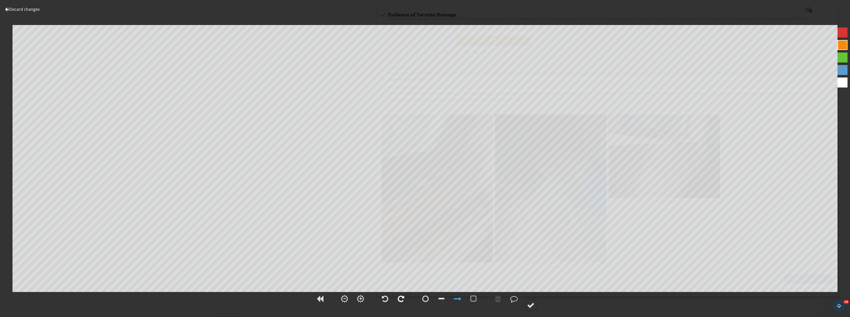
click at [405, 296] on div at bounding box center [401, 299] width 13 height 13
click at [530, 306] on div at bounding box center [531, 306] width 8 height 8
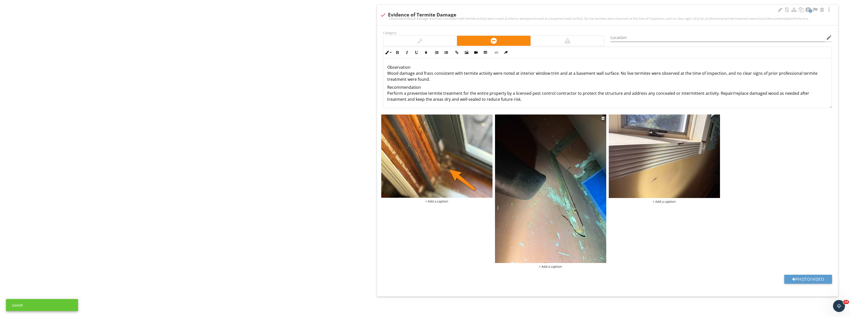
click at [589, 204] on img at bounding box center [550, 189] width 111 height 149
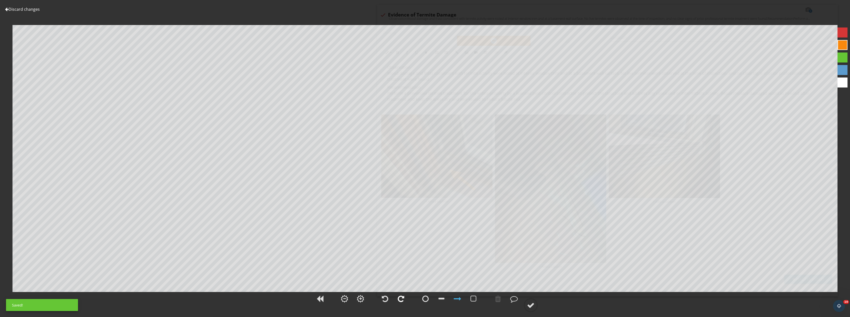
click at [404, 299] on div at bounding box center [401, 299] width 7 height 8
click at [534, 307] on div at bounding box center [531, 306] width 8 height 8
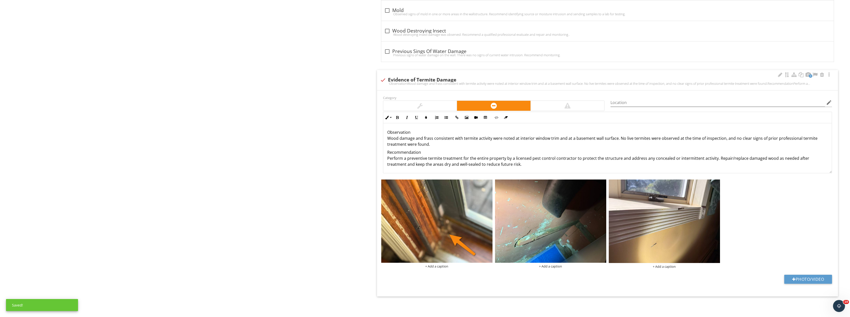
scroll to position [801, 0]
click at [625, 103] on input "Location" at bounding box center [718, 103] width 215 height 8
type input "First Floor， Garage"
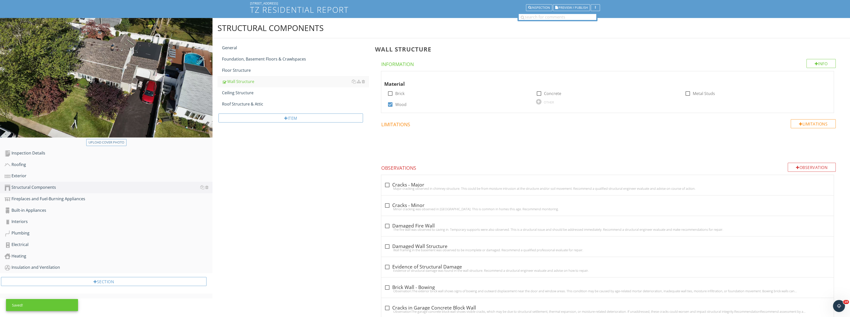
scroll to position [26, 0]
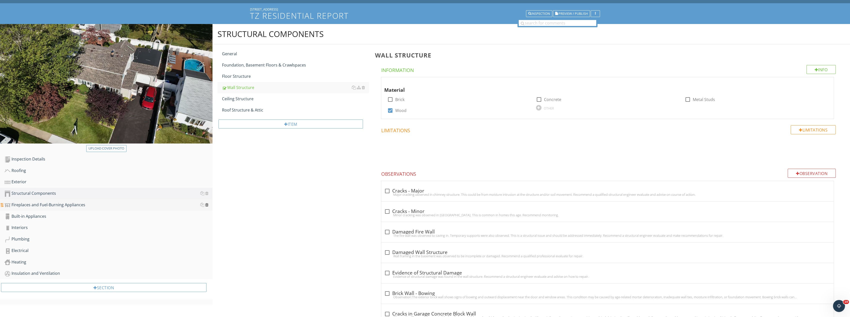
click at [207, 205] on div at bounding box center [206, 205] width 3 height 4
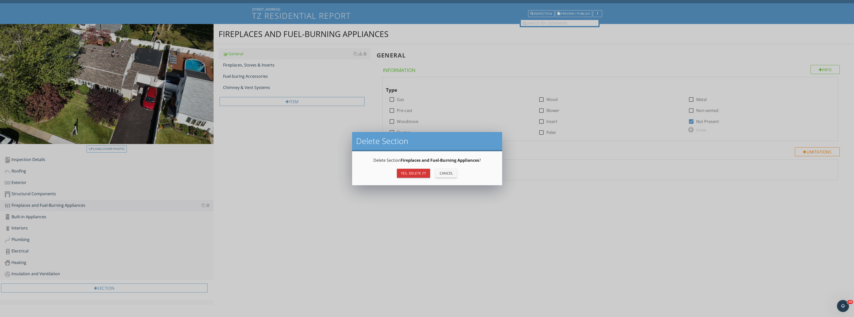
click at [416, 175] on div "Yes, Delete it!" at bounding box center [413, 173] width 25 height 5
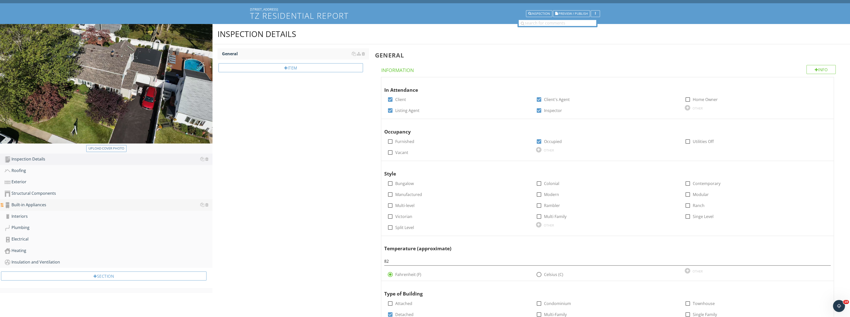
click at [97, 206] on div "Built-in Appliances" at bounding box center [109, 205] width 208 height 7
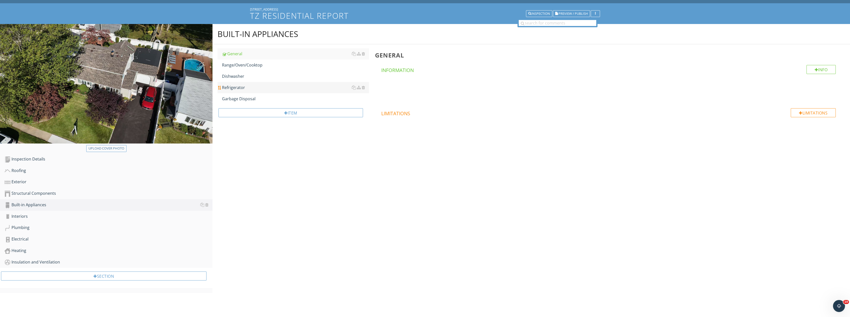
click at [261, 85] on div "Refrigerator" at bounding box center [295, 88] width 147 height 6
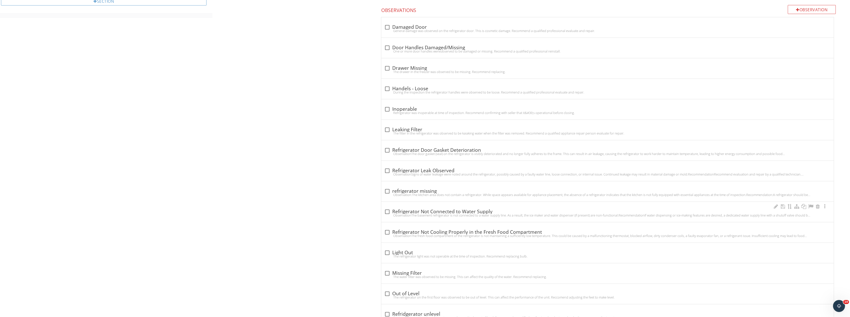
scroll to position [299, 0]
click at [391, 91] on div at bounding box center [387, 91] width 9 height 9
checkbox input "true"
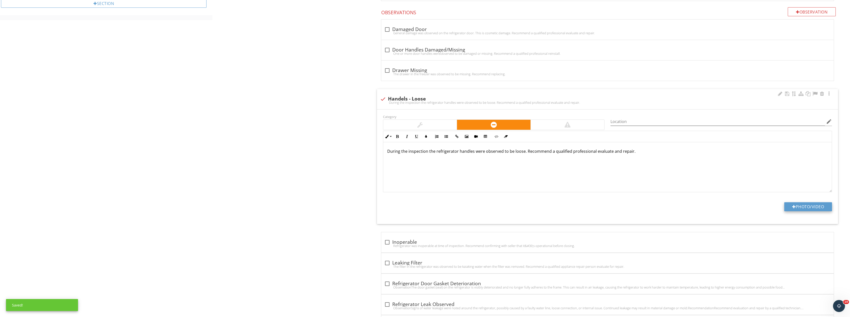
click at [821, 211] on button "Photo/Video" at bounding box center [809, 206] width 48 height 9
type input "C:\fakepath\Image_20250928194329_8509_237.jpg"
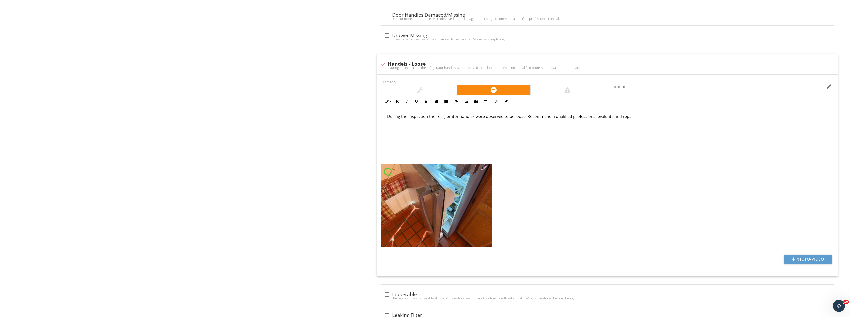
scroll to position [399, 0]
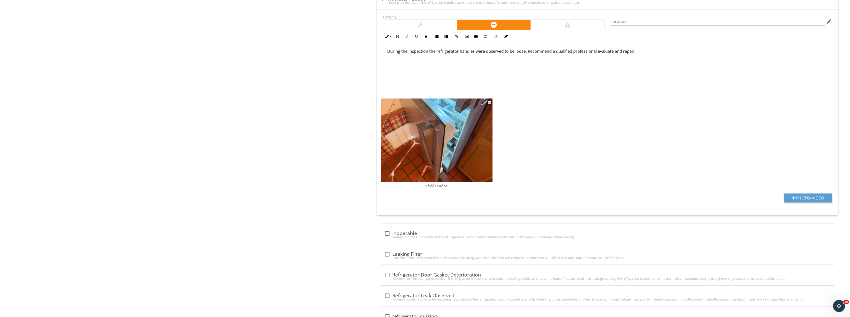
click at [482, 154] on img at bounding box center [436, 141] width 111 height 84
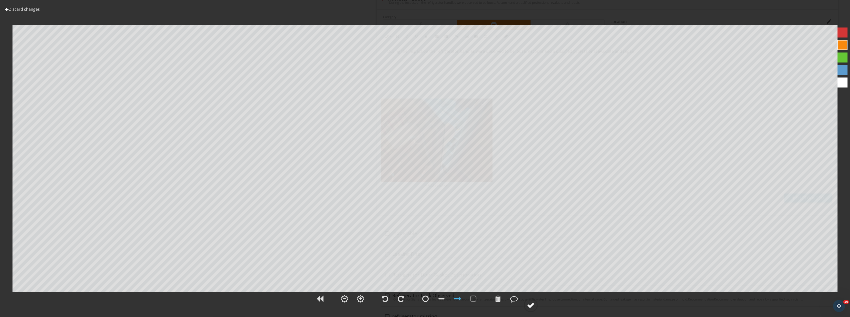
click at [531, 303] on div at bounding box center [531, 306] width 8 height 8
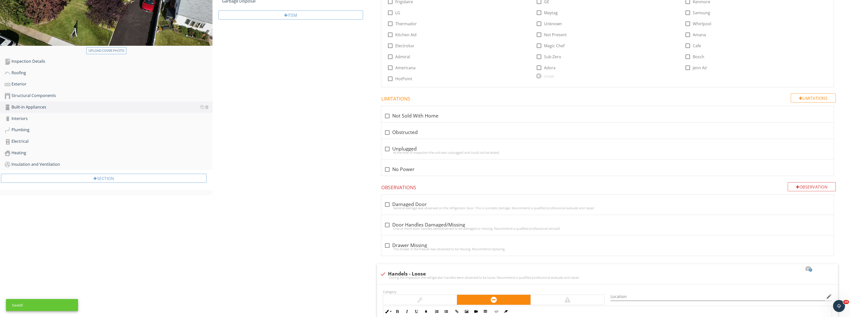
scroll to position [0, 0]
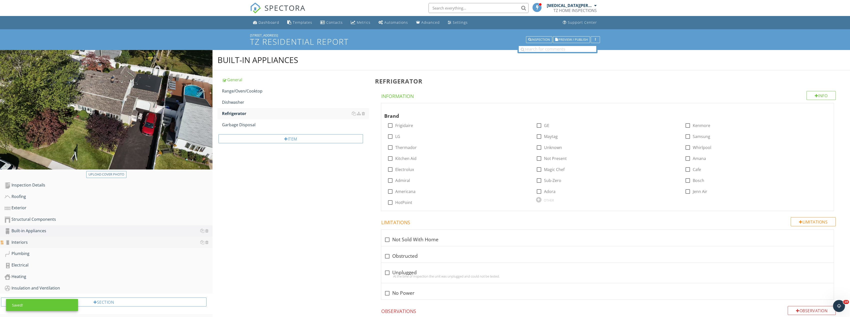
click at [38, 242] on div "Interiors" at bounding box center [109, 242] width 208 height 7
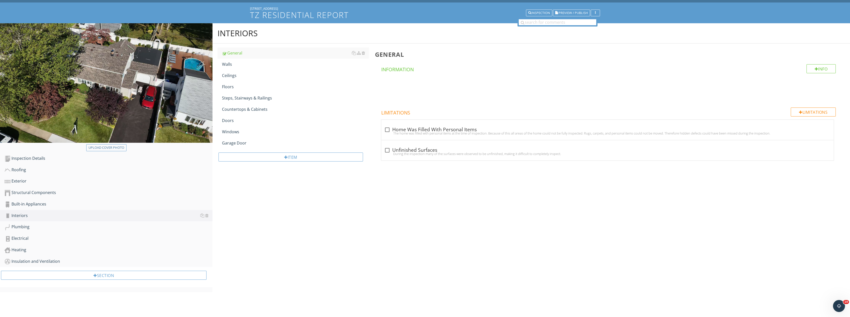
scroll to position [29, 0]
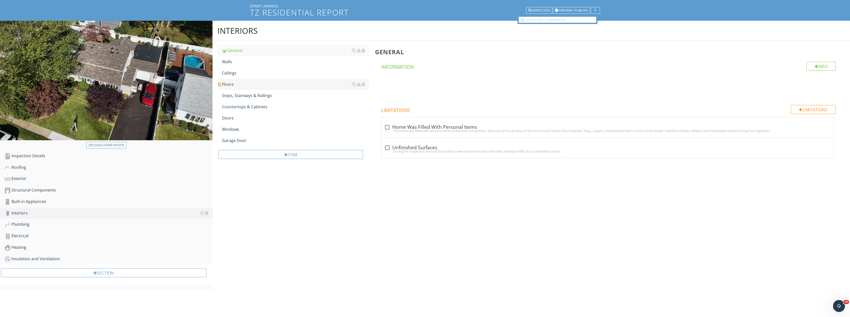
click at [248, 85] on div "Floors" at bounding box center [295, 84] width 147 height 6
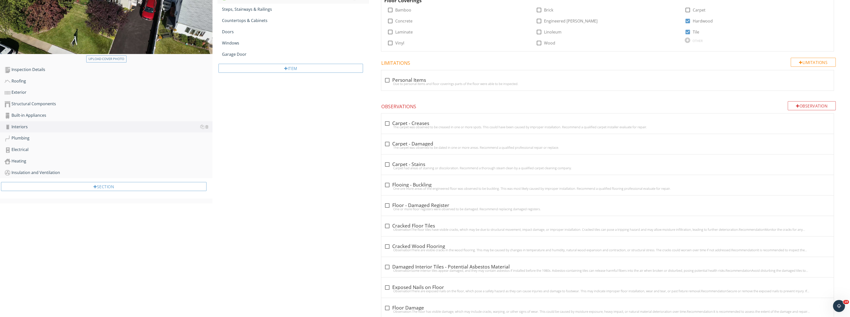
scroll to position [129, 0]
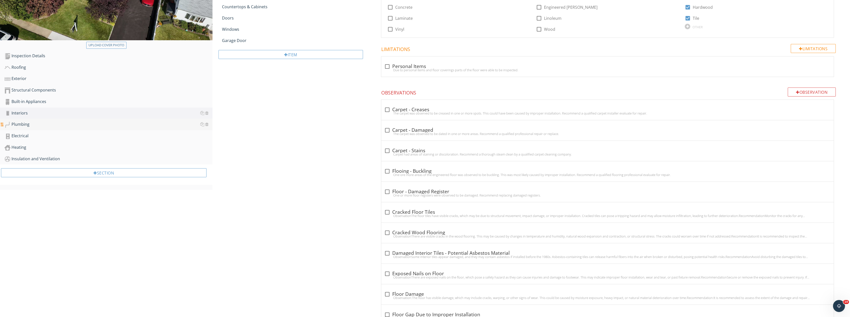
click at [55, 122] on div "Plumbing" at bounding box center [109, 124] width 208 height 7
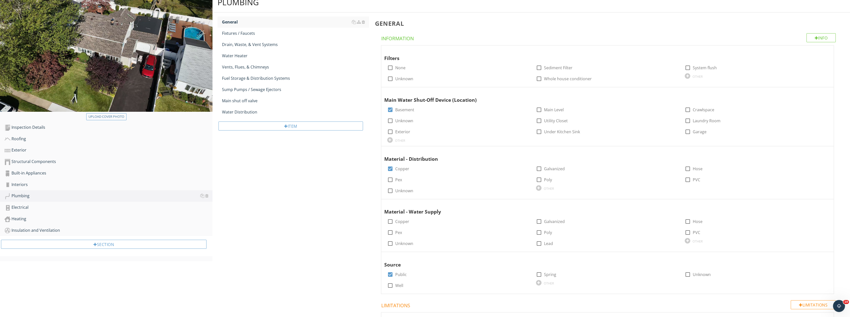
scroll to position [57, 0]
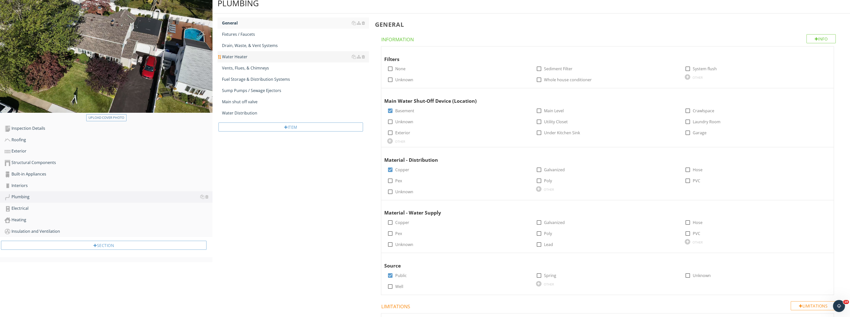
click at [245, 60] on div "Water Heater" at bounding box center [295, 57] width 147 height 6
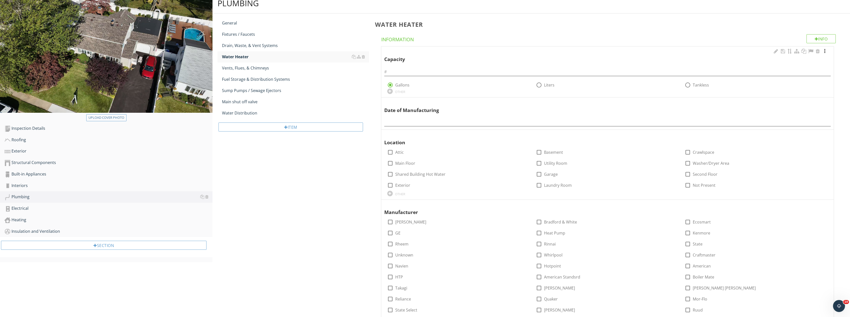
click at [825, 52] on div at bounding box center [825, 51] width 6 height 5
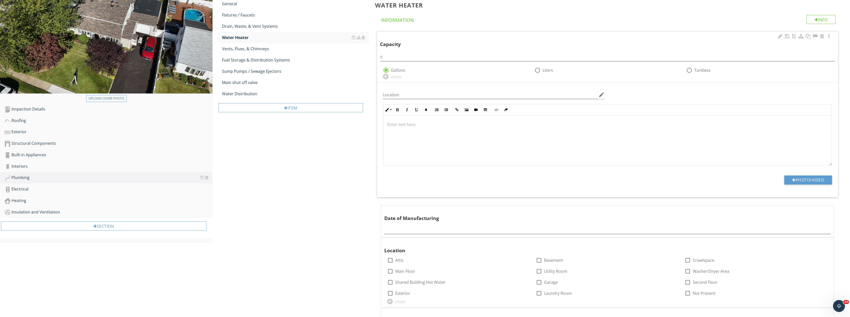
scroll to position [107, 0]
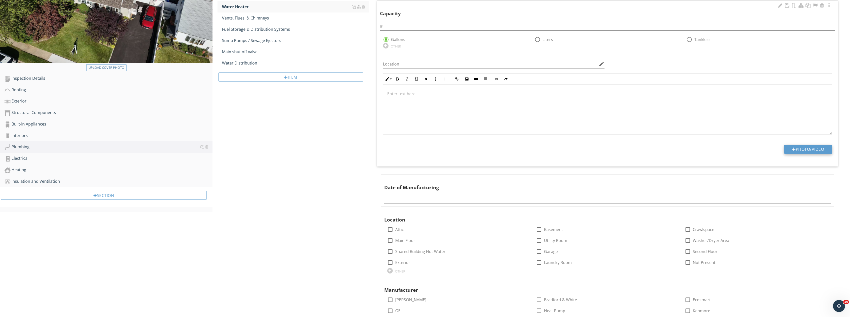
click at [809, 147] on button "Photo/Video" at bounding box center [809, 149] width 48 height 9
type input "C:\fakepath\Image_20250928194327_8508_237.jpg"
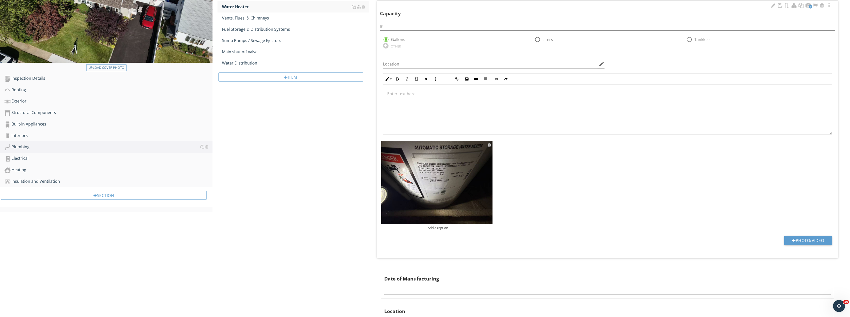
click at [437, 167] on img at bounding box center [436, 183] width 111 height 84
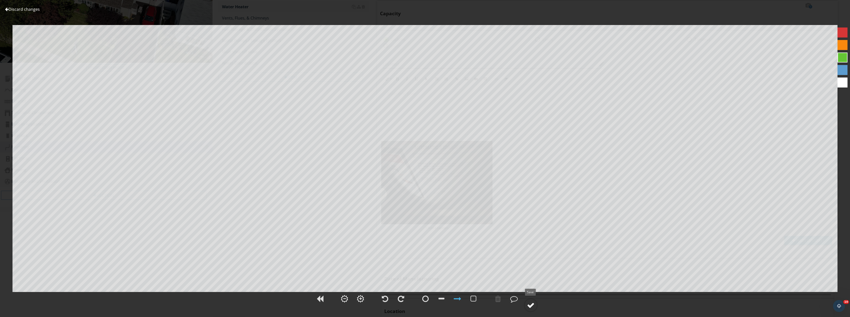
click at [533, 305] on div at bounding box center [531, 306] width 8 height 8
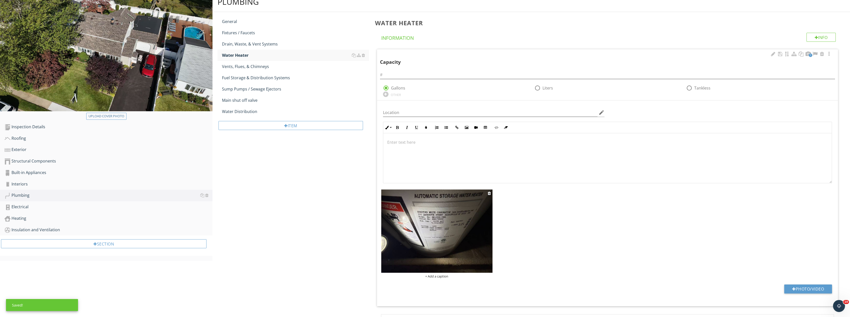
scroll to position [57, 0]
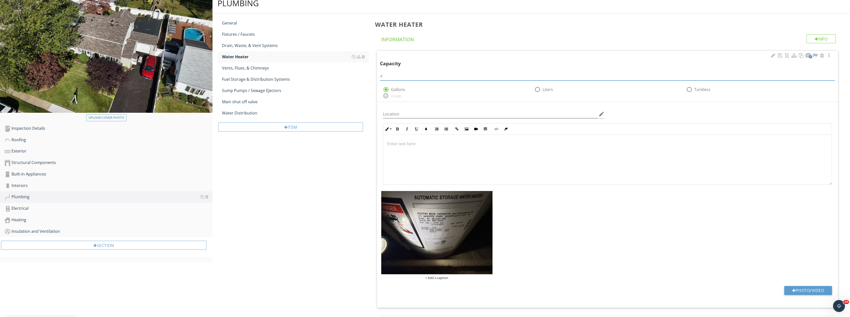
click at [433, 75] on input "text" at bounding box center [607, 76] width 455 height 8
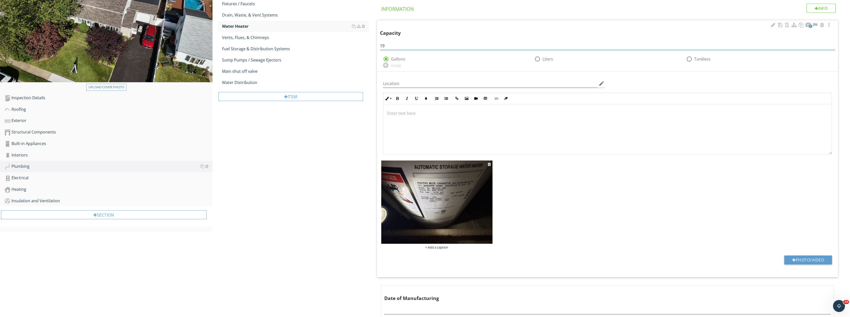
scroll to position [132, 0]
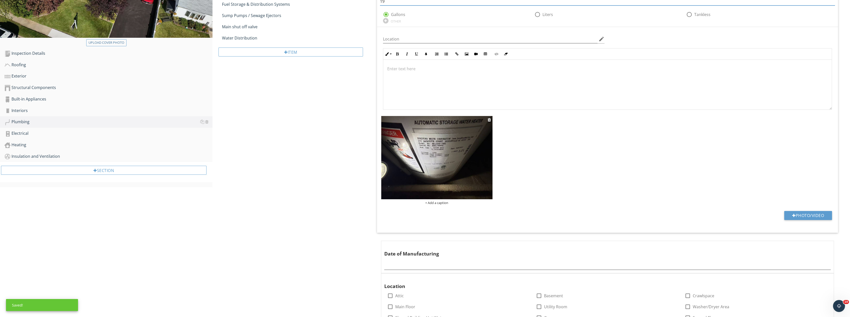
type input "19"
click at [445, 149] on img at bounding box center [436, 158] width 111 height 84
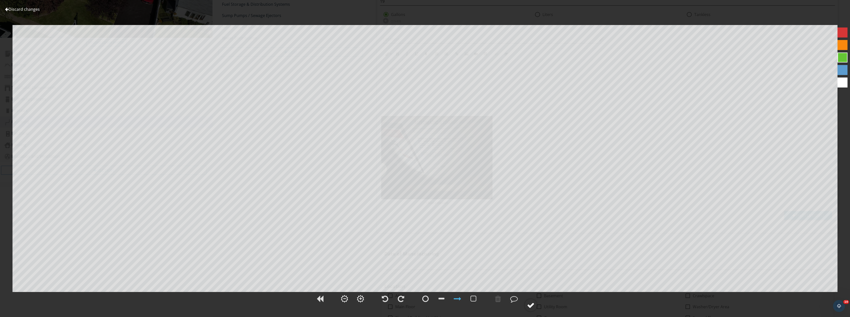
click at [533, 305] on div at bounding box center [531, 306] width 8 height 8
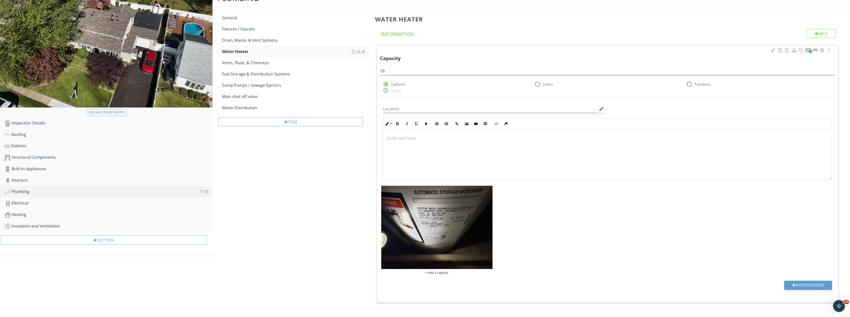
scroll to position [107, 0]
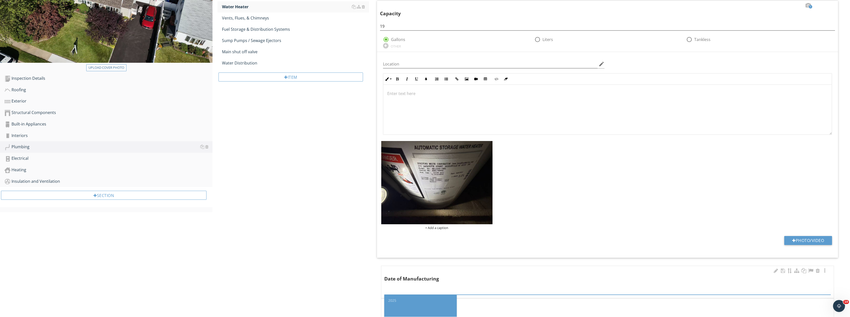
click at [442, 287] on input "text" at bounding box center [607, 291] width 447 height 8
type input "2018"
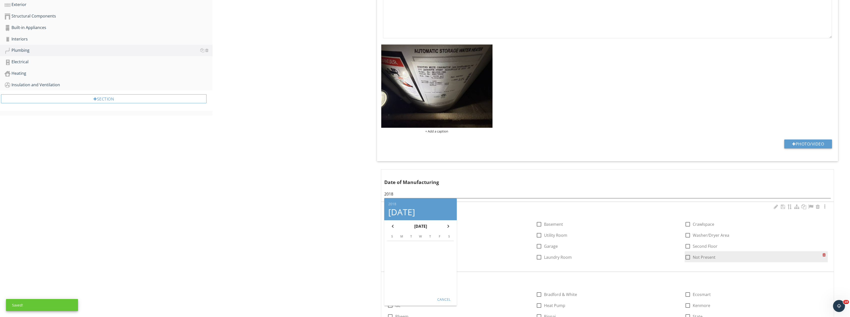
scroll to position [207, 0]
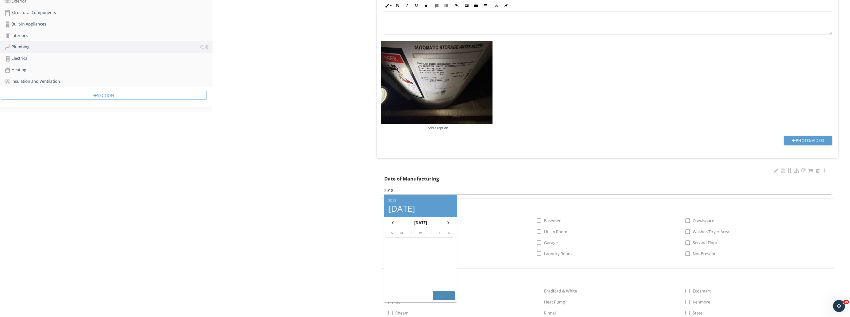
click at [452, 292] on button "Cancel" at bounding box center [444, 295] width 22 height 9
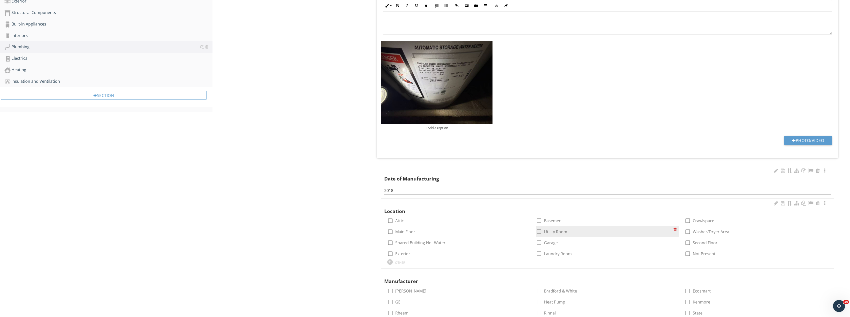
click at [540, 232] on div at bounding box center [539, 232] width 9 height 9
checkbox input "true"
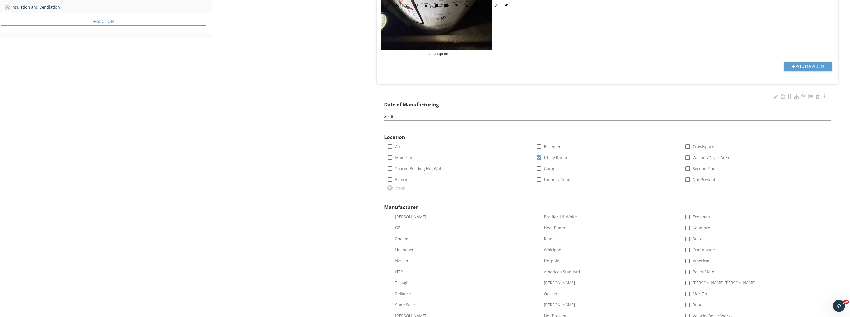
scroll to position [282, 0]
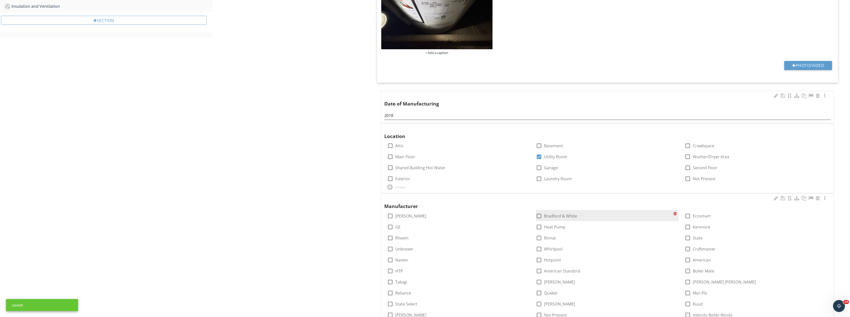
click at [540, 216] on div at bounding box center [539, 216] width 9 height 9
checkbox input "true"
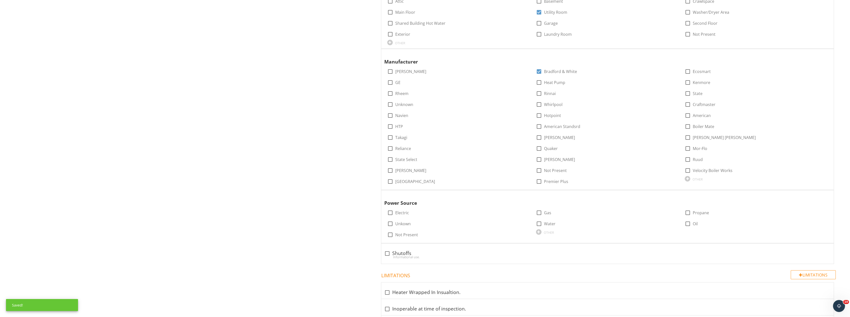
scroll to position [507, 0]
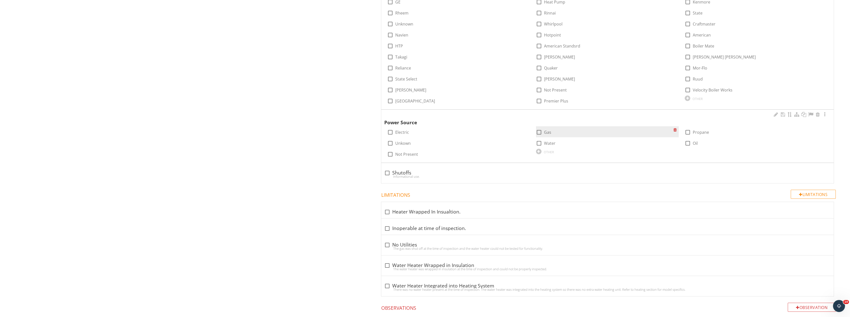
click at [541, 133] on div at bounding box center [539, 132] width 9 height 9
checkbox input "true"
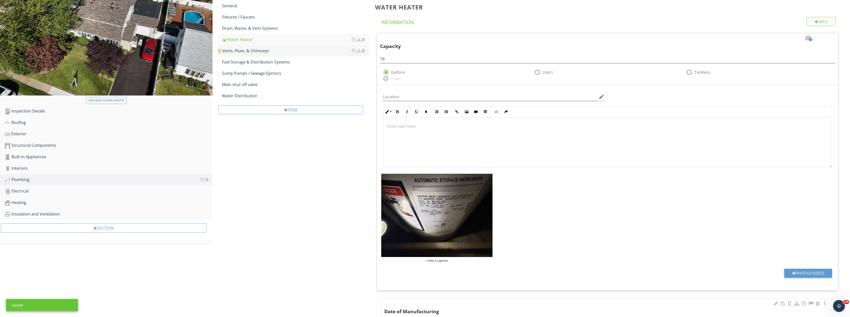
scroll to position [0, 0]
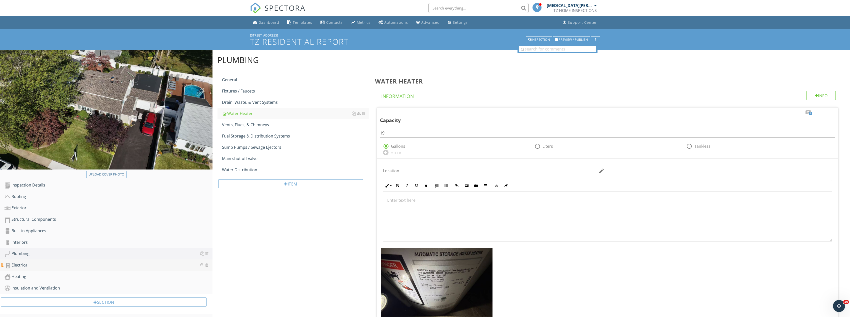
click at [33, 263] on div "Electrical" at bounding box center [109, 265] width 208 height 7
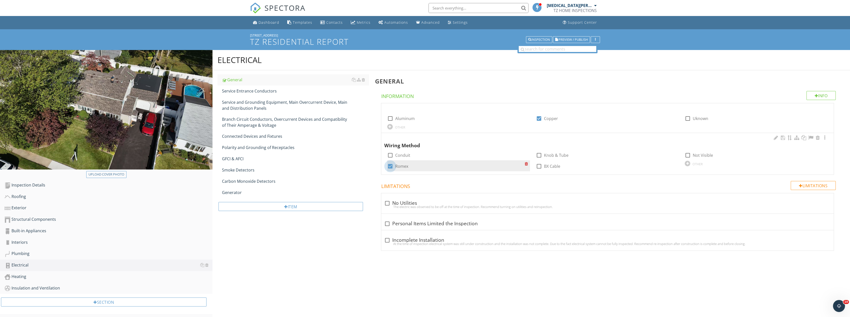
click at [390, 166] on div at bounding box center [390, 166] width 9 height 9
checkbox input "true"
click at [269, 95] on link "Service Entrance Conductors" at bounding box center [295, 91] width 147 height 11
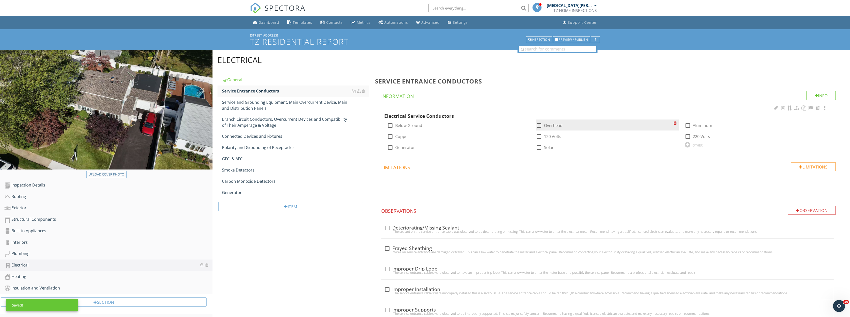
click at [539, 125] on div at bounding box center [539, 125] width 9 height 9
checkbox input "true"
click at [391, 137] on div at bounding box center [390, 136] width 9 height 9
checkbox input "true"
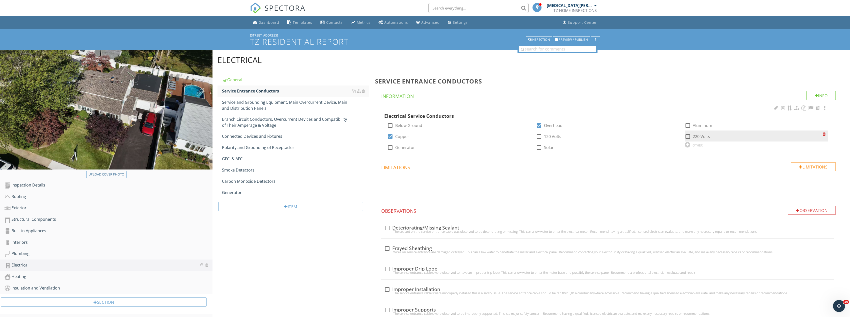
click at [690, 136] on div at bounding box center [688, 136] width 9 height 9
checkbox input "true"
click at [825, 107] on div at bounding box center [825, 108] width 6 height 5
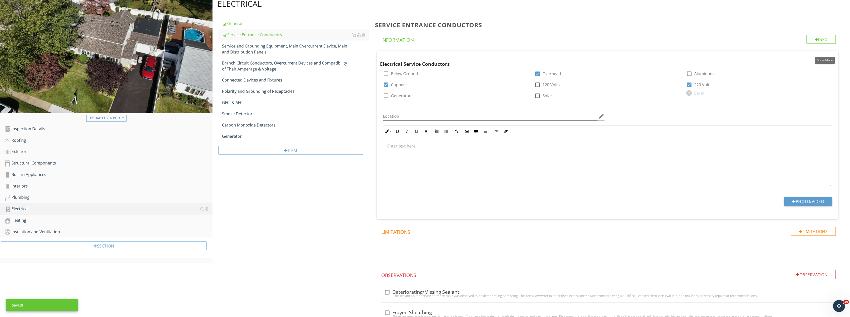
scroll to position [125, 0]
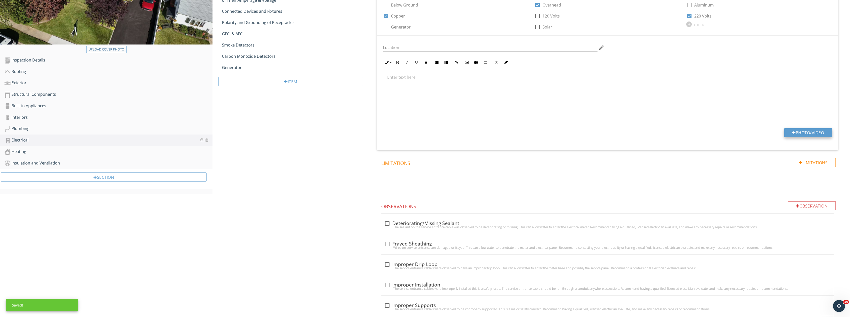
click at [817, 133] on button "Photo/Video" at bounding box center [809, 132] width 48 height 9
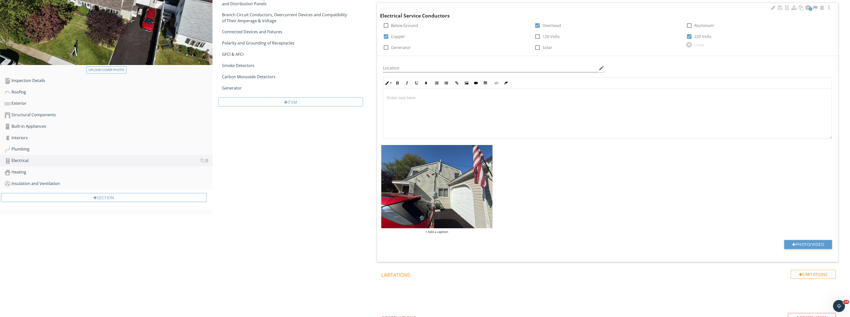
scroll to position [175, 0]
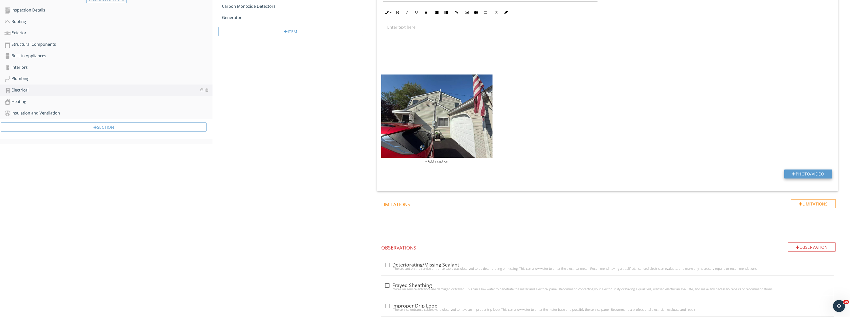
click at [809, 174] on button "Photo/Video" at bounding box center [809, 174] width 48 height 9
type input "C:\fakepath\Image_20250928194247_8485_237.jpg"
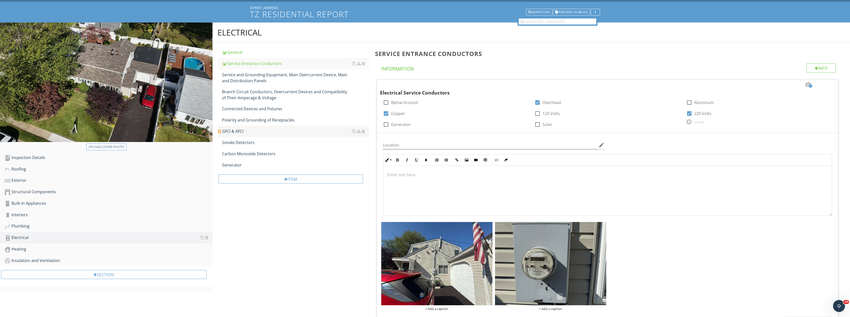
scroll to position [0, 0]
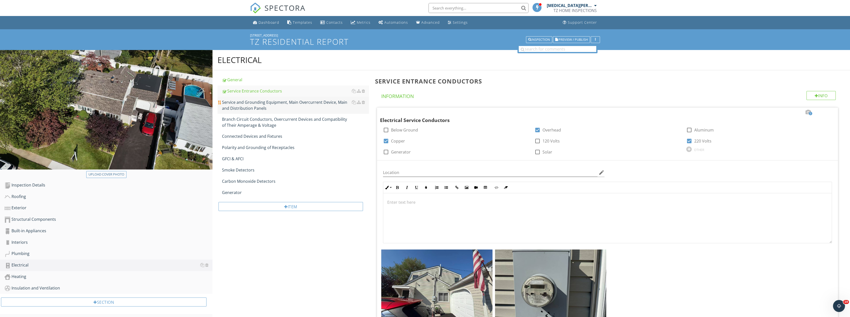
click at [255, 102] on div "Service and Grounding Equipment, Main Overcurrent Device, Main and Distribution…" at bounding box center [295, 105] width 147 height 12
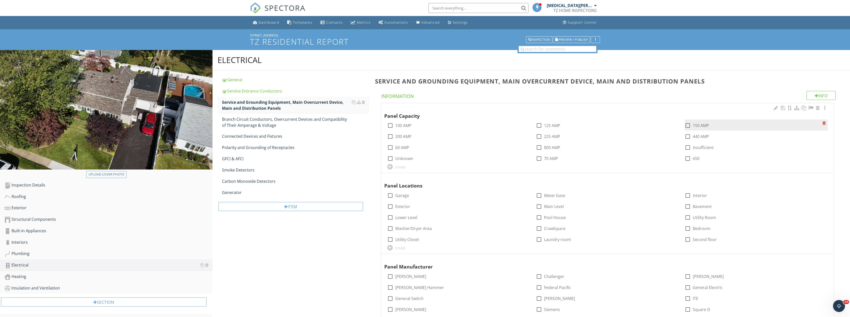
click at [692, 126] on div at bounding box center [688, 125] width 9 height 9
checkbox input "true"
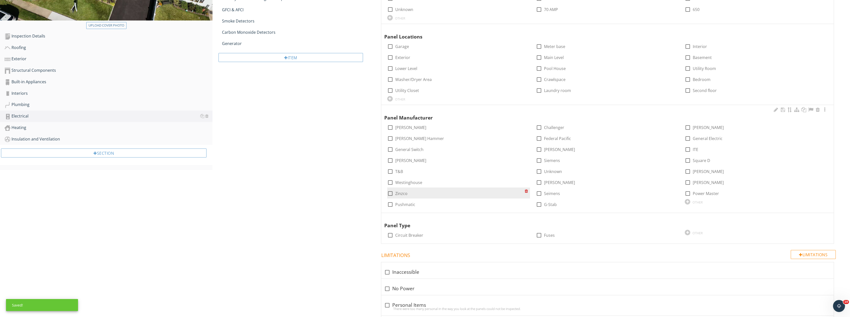
scroll to position [150, 0]
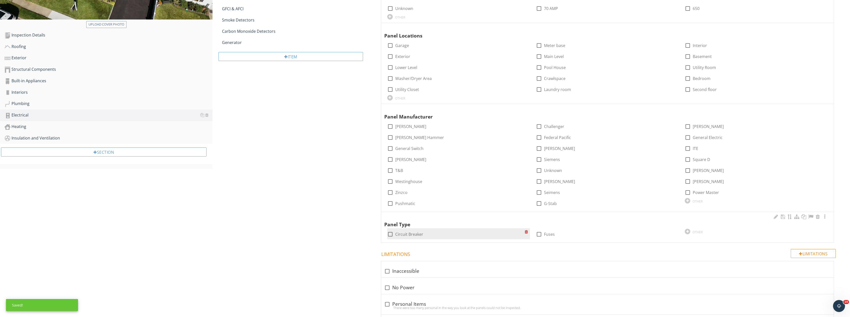
click at [391, 234] on div at bounding box center [390, 234] width 9 height 9
checkbox input "true"
click at [826, 216] on div at bounding box center [825, 216] width 6 height 5
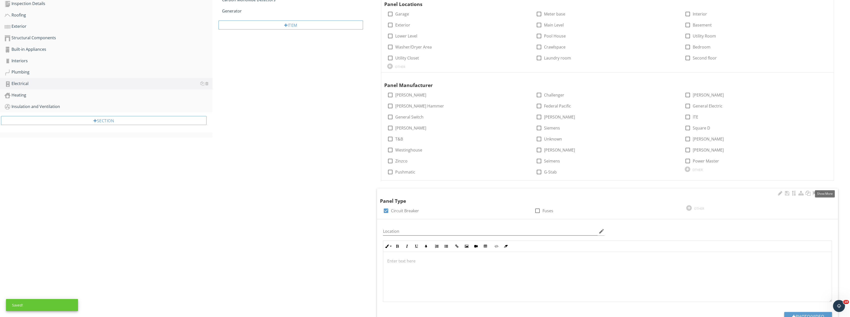
scroll to position [275, 0]
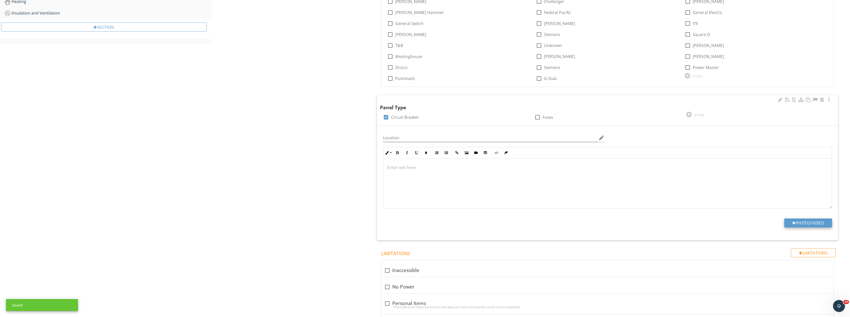
click at [816, 223] on button "Photo/Video" at bounding box center [809, 223] width 48 height 9
type input "C:\fakepath\Image_20250928194330_8510_237.jpg"
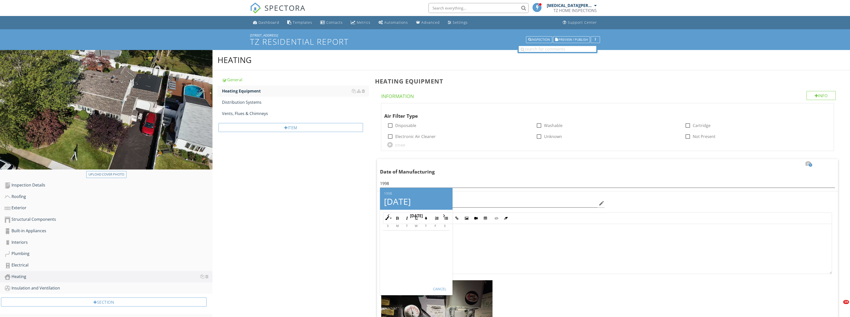
scroll to position [450, 0]
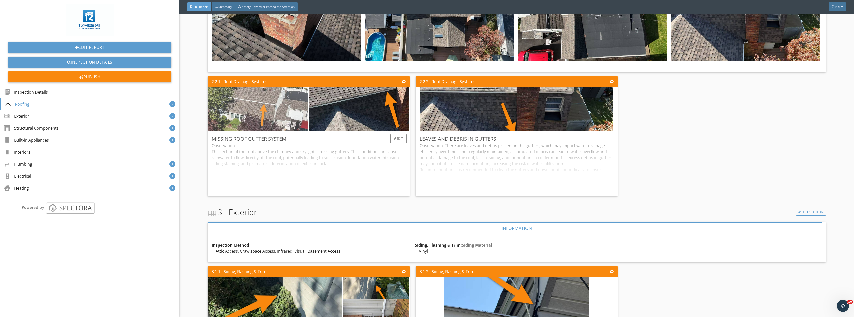
scroll to position [625, 0]
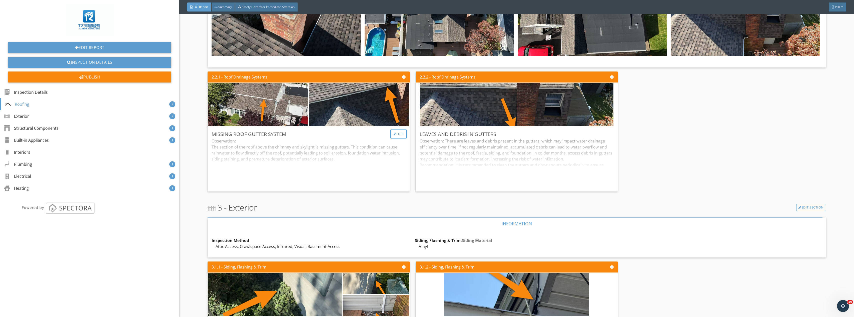
click at [394, 134] on div at bounding box center [395, 134] width 3 height 3
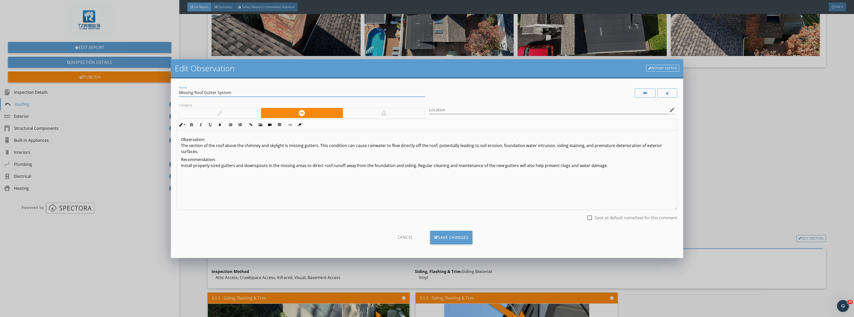
drag, startPoint x: 217, startPoint y: 92, endPoint x: 272, endPoint y: 92, distance: 54.5
click at [272, 92] on input "Missing Roof Gutter System" at bounding box center [302, 93] width 246 height 8
type input "Missing Roof Gutter"
click at [440, 236] on div "Save Changes" at bounding box center [451, 238] width 43 height 14
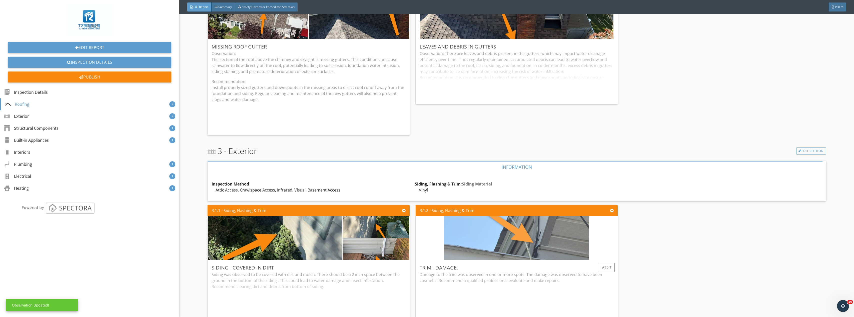
scroll to position [725, 0]
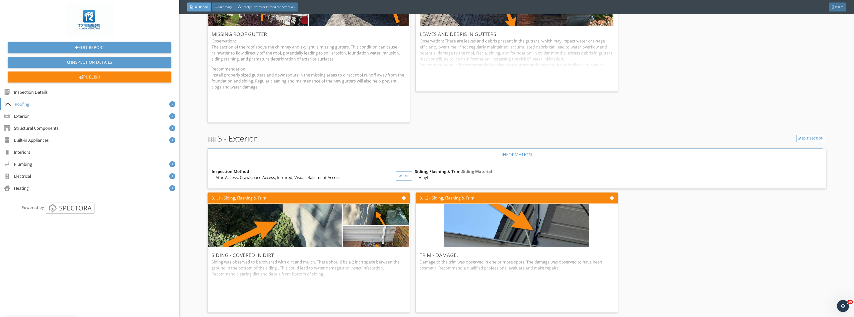
click at [396, 174] on div "Edit" at bounding box center [404, 176] width 16 height 9
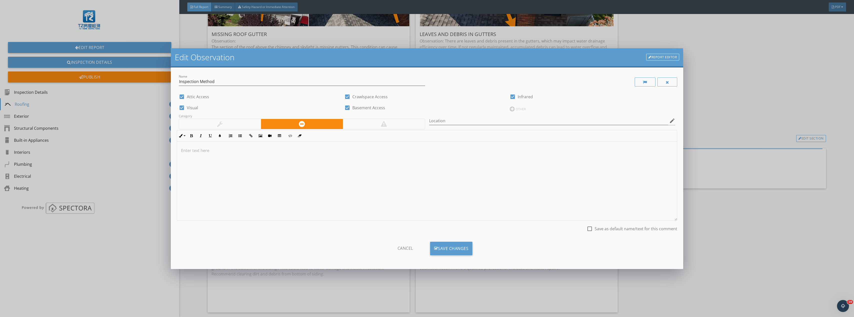
click at [345, 107] on div at bounding box center [347, 108] width 9 height 9
checkbox input "false"
click at [182, 95] on div at bounding box center [182, 97] width 9 height 9
checkbox input "false"
click at [348, 95] on div at bounding box center [347, 97] width 9 height 9
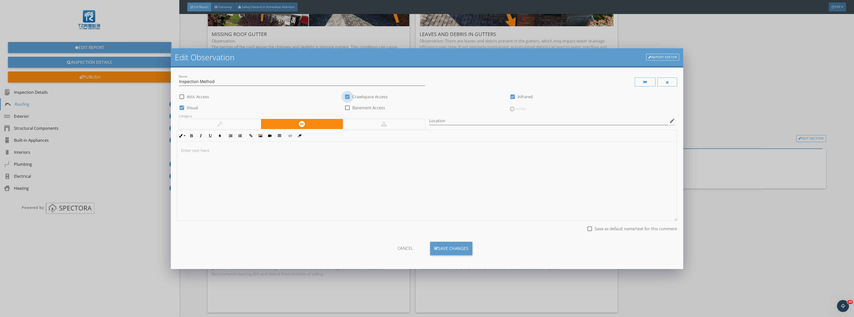
checkbox input "false"
click at [455, 250] on div "Save Changes" at bounding box center [451, 249] width 43 height 14
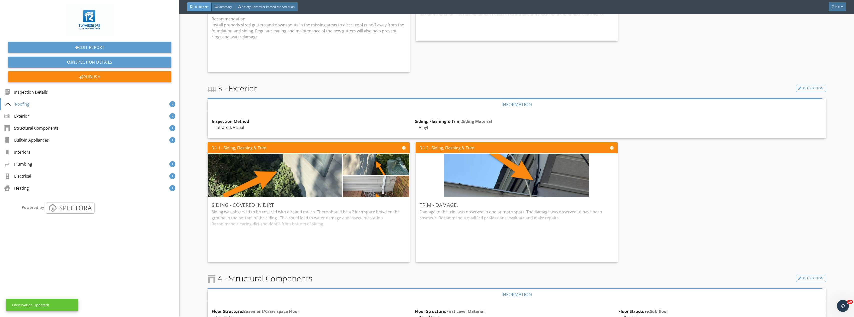
scroll to position [900, 0]
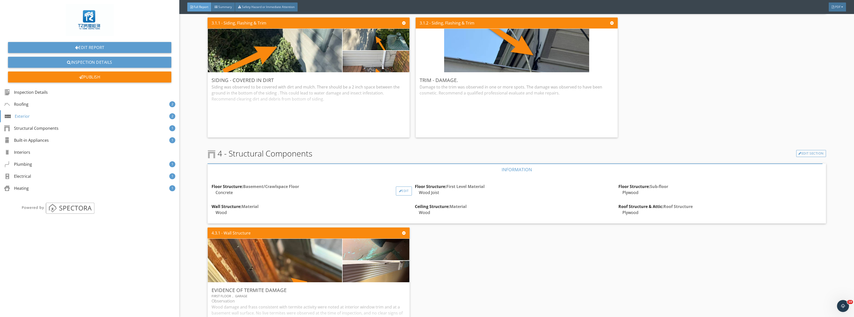
click at [399, 190] on div at bounding box center [400, 191] width 3 height 3
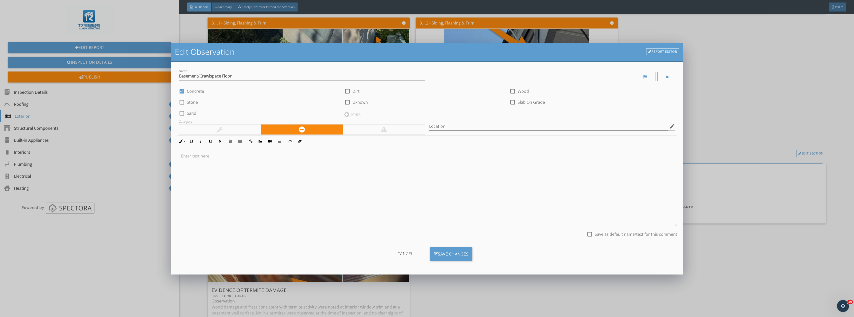
click at [515, 103] on div at bounding box center [512, 102] width 9 height 9
checkbox input "true"
click at [182, 91] on div at bounding box center [182, 91] width 9 height 9
checkbox input "false"
click at [460, 256] on div "Save Changes" at bounding box center [451, 254] width 43 height 14
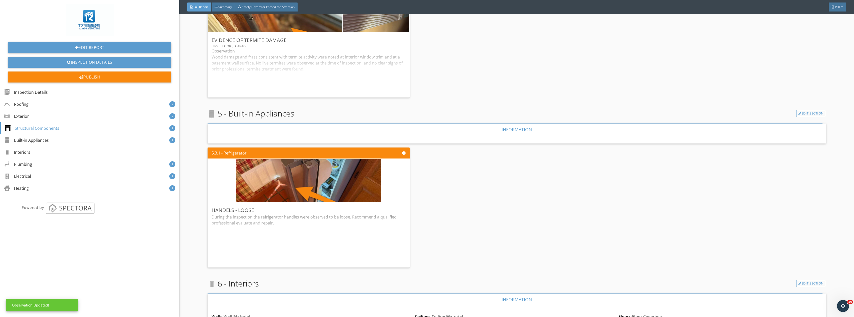
scroll to position [1251, 0]
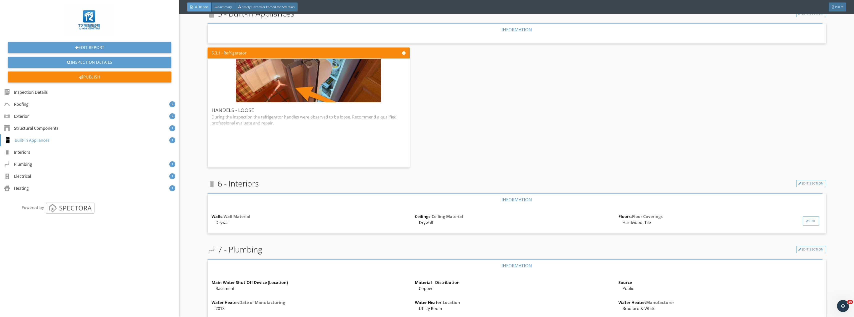
click at [810, 221] on div "Edit" at bounding box center [811, 221] width 16 height 9
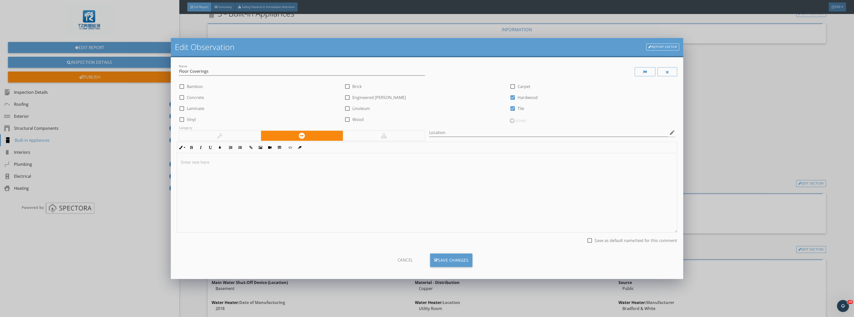
click at [512, 86] on div at bounding box center [512, 86] width 9 height 9
checkbox input "true"
click at [465, 258] on div "Save Changes" at bounding box center [451, 261] width 43 height 14
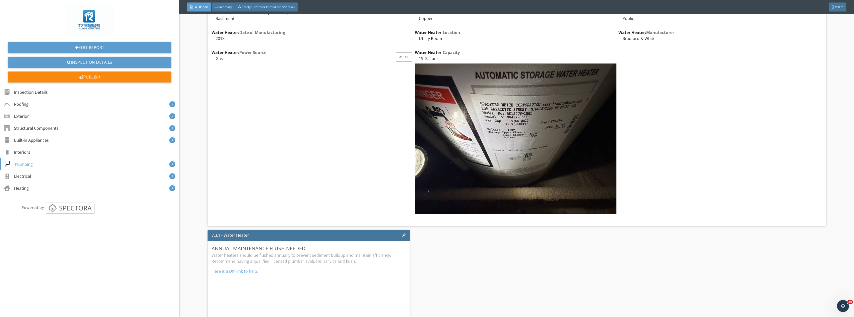
scroll to position [1476, 0]
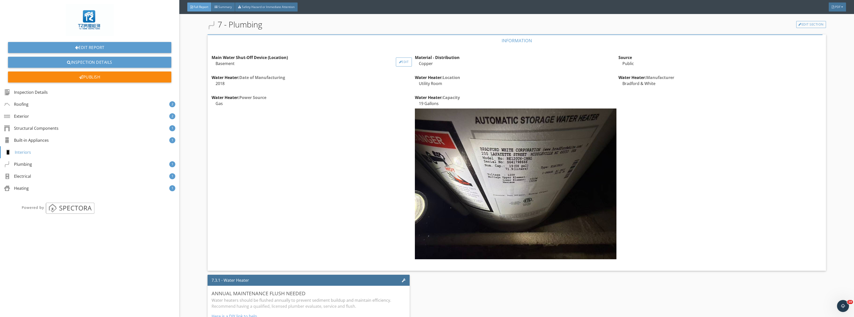
click at [401, 61] on div "Edit" at bounding box center [404, 62] width 16 height 9
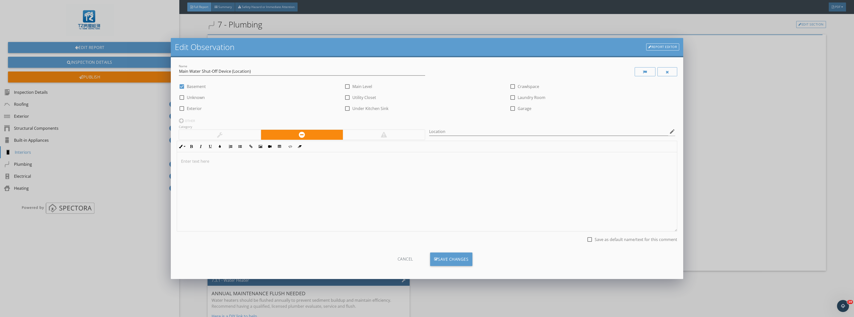
click at [183, 86] on div at bounding box center [182, 86] width 9 height 9
checkbox input "false"
click at [667, 72] on div at bounding box center [668, 71] width 20 height 9
click at [450, 261] on div "Save Changes" at bounding box center [451, 260] width 43 height 14
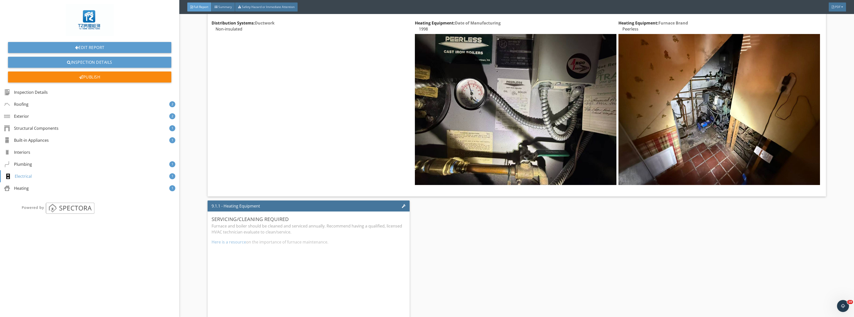
scroll to position [2555, 0]
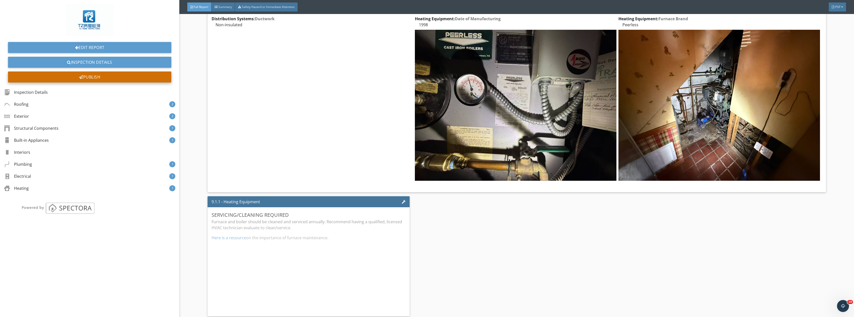
click at [116, 80] on div "Publish" at bounding box center [89, 77] width 163 height 11
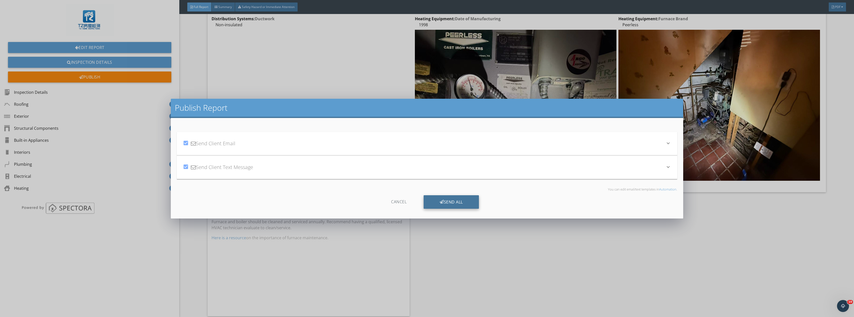
click at [449, 202] on div "Send All" at bounding box center [451, 202] width 55 height 14
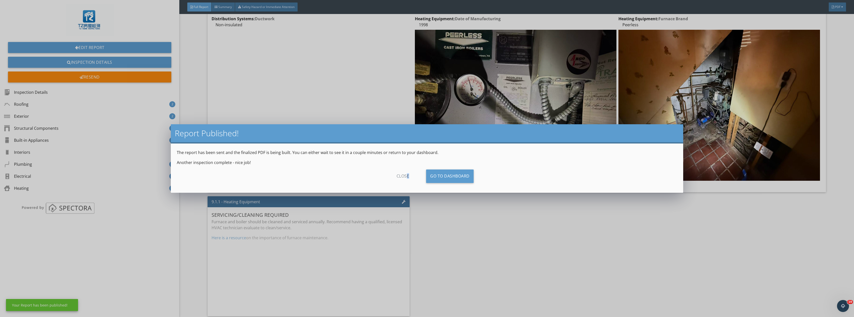
click at [408, 175] on div "close" at bounding box center [403, 177] width 45 height 14
